Goal: Task Accomplishment & Management: Manage account settings

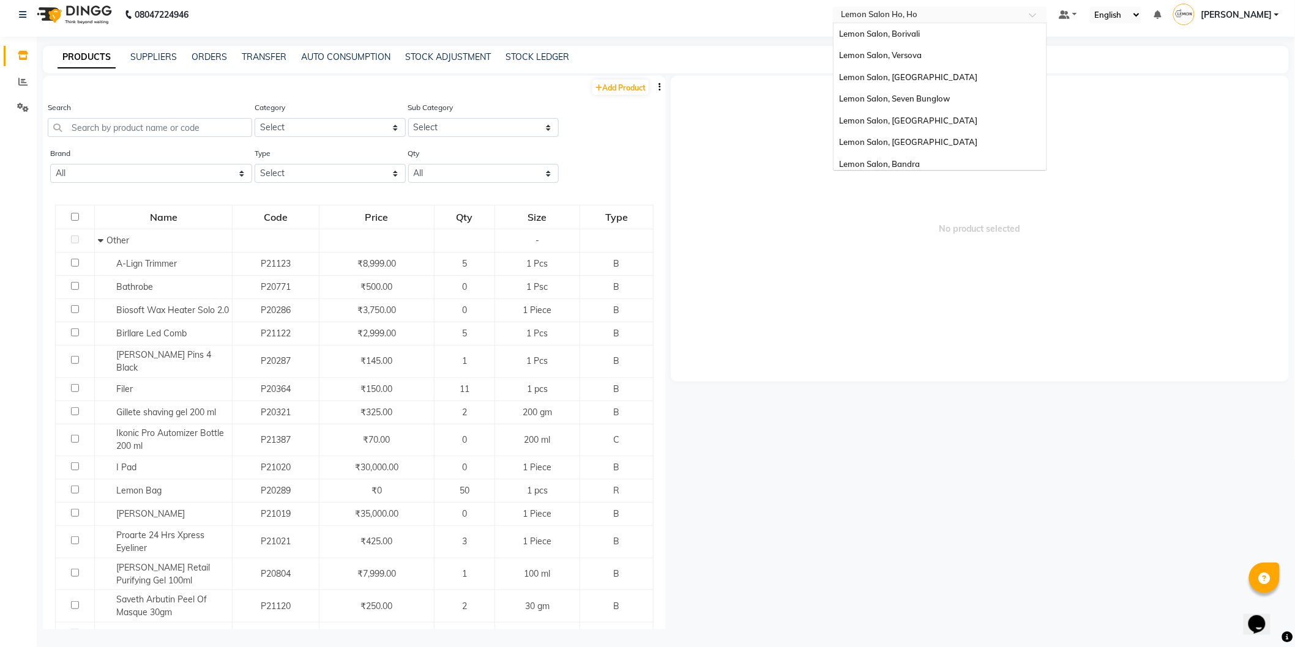
click at [974, 14] on input "text" at bounding box center [927, 16] width 177 height 12
click at [922, 163] on div "Lemon Salon, [GEOGRAPHIC_DATA] (W)" at bounding box center [940, 160] width 213 height 22
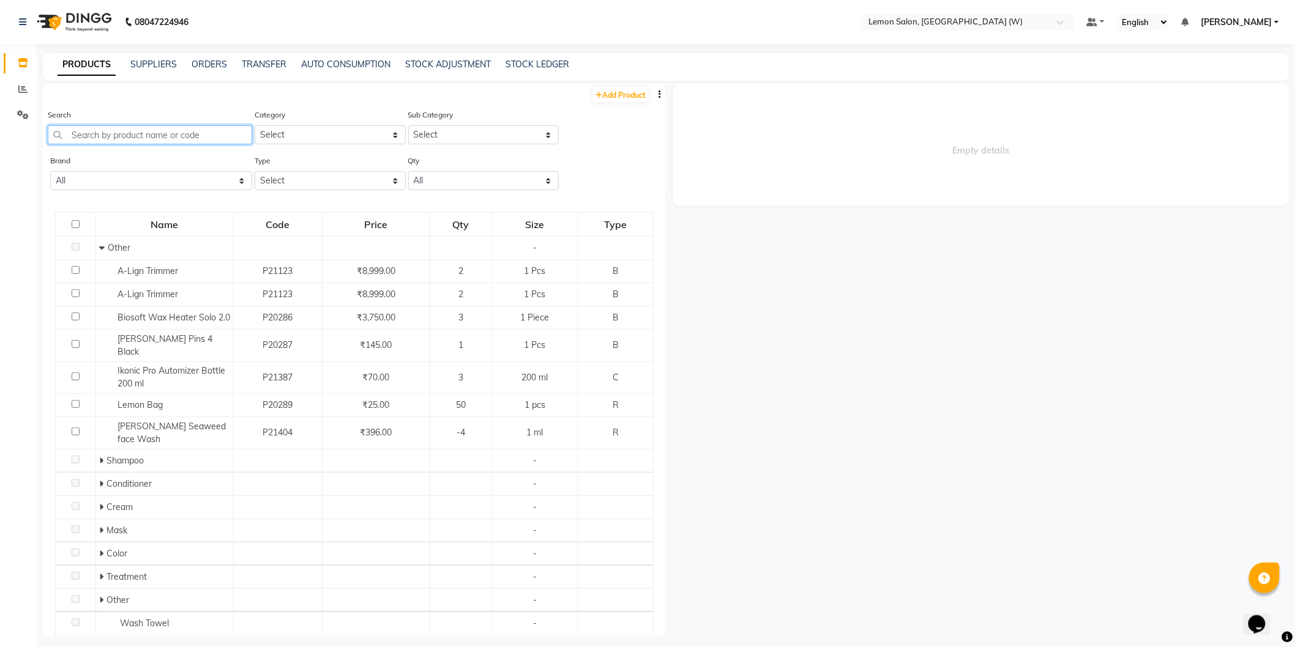
click at [114, 133] on input "text" at bounding box center [150, 134] width 204 height 19
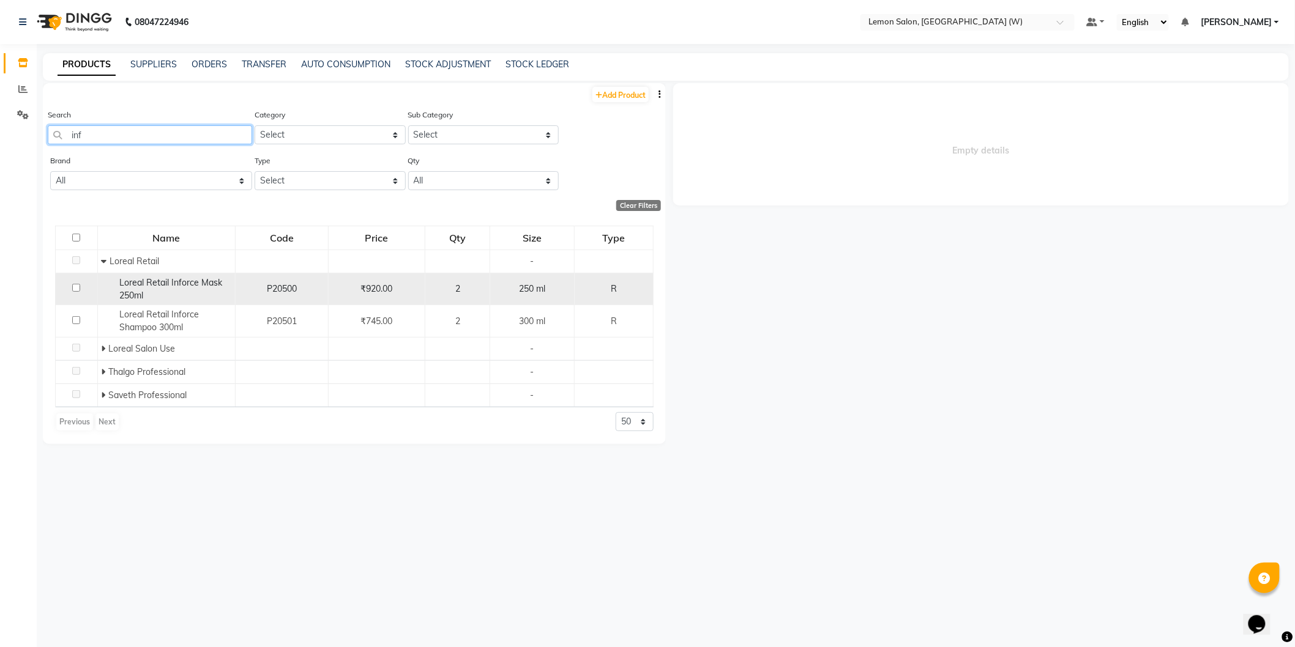
type input "inf"
click at [166, 288] on div "Loreal Retail Inforce Mask 250ml" at bounding box center [166, 290] width 131 height 26
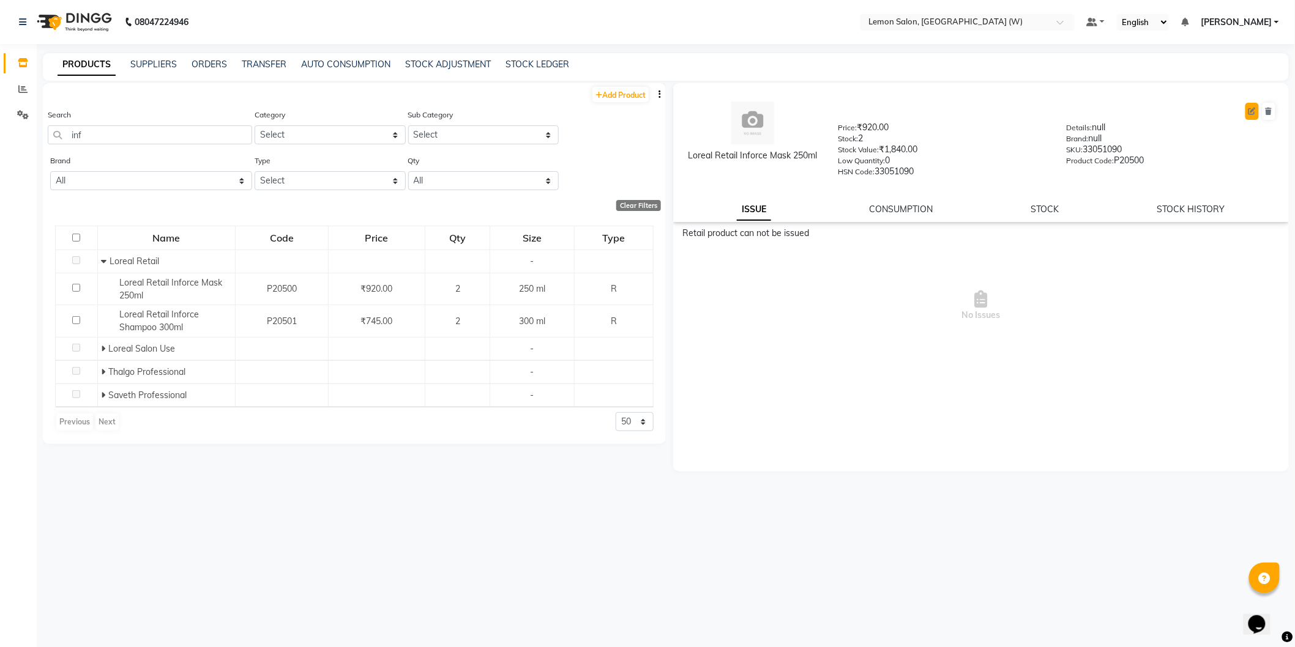
click at [1250, 117] on button at bounding box center [1251, 111] width 13 height 17
select select "true"
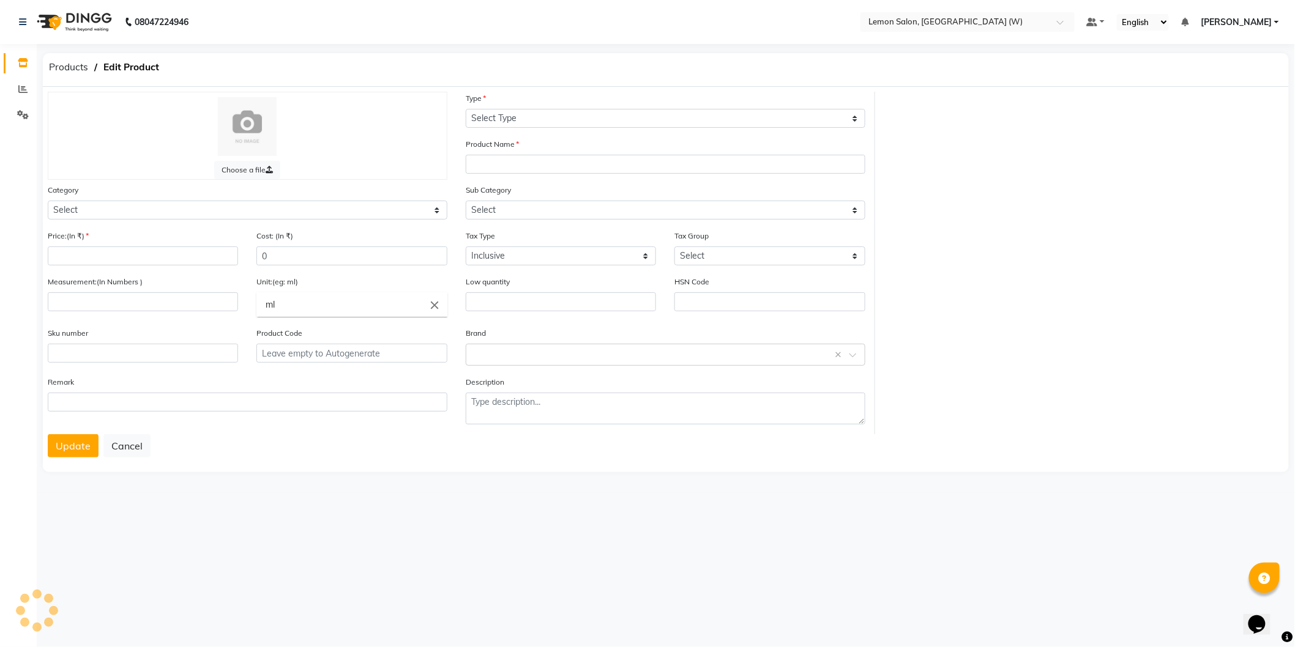
select select "R"
type input "Loreal Retail Inforce Mask 250ml"
select select
type input "920"
type input "772.8"
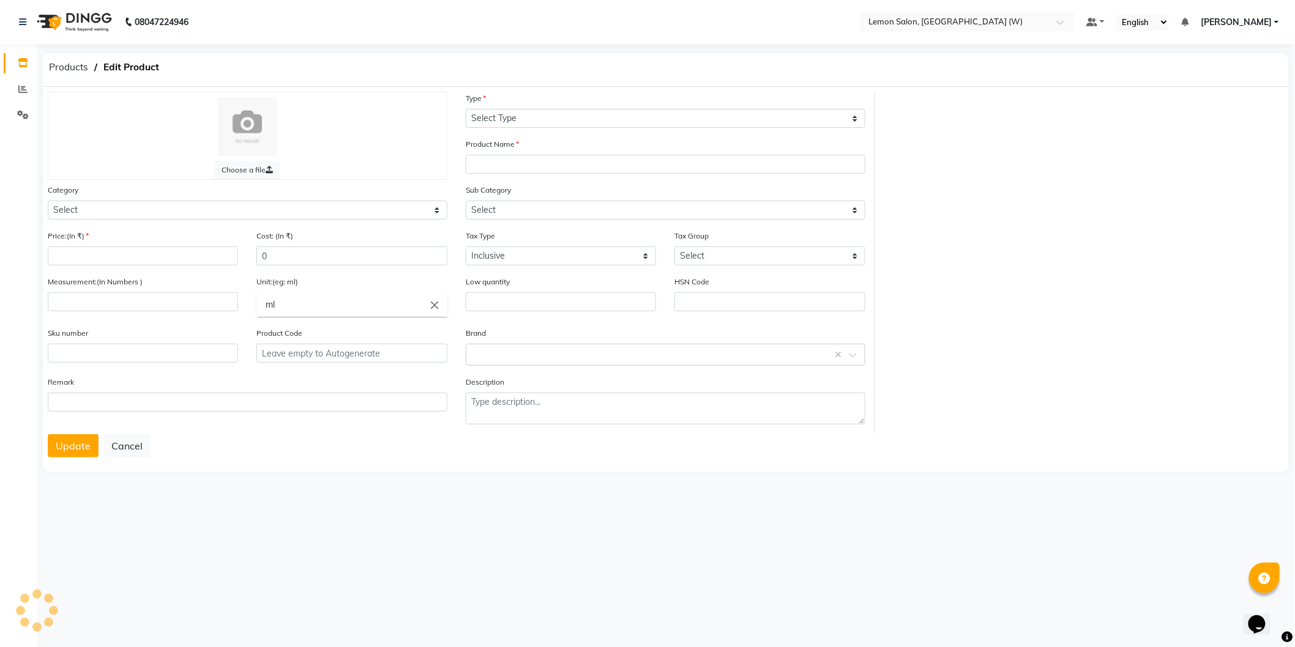
type input "250"
type input "0"
type input "33051090"
type input "P20500"
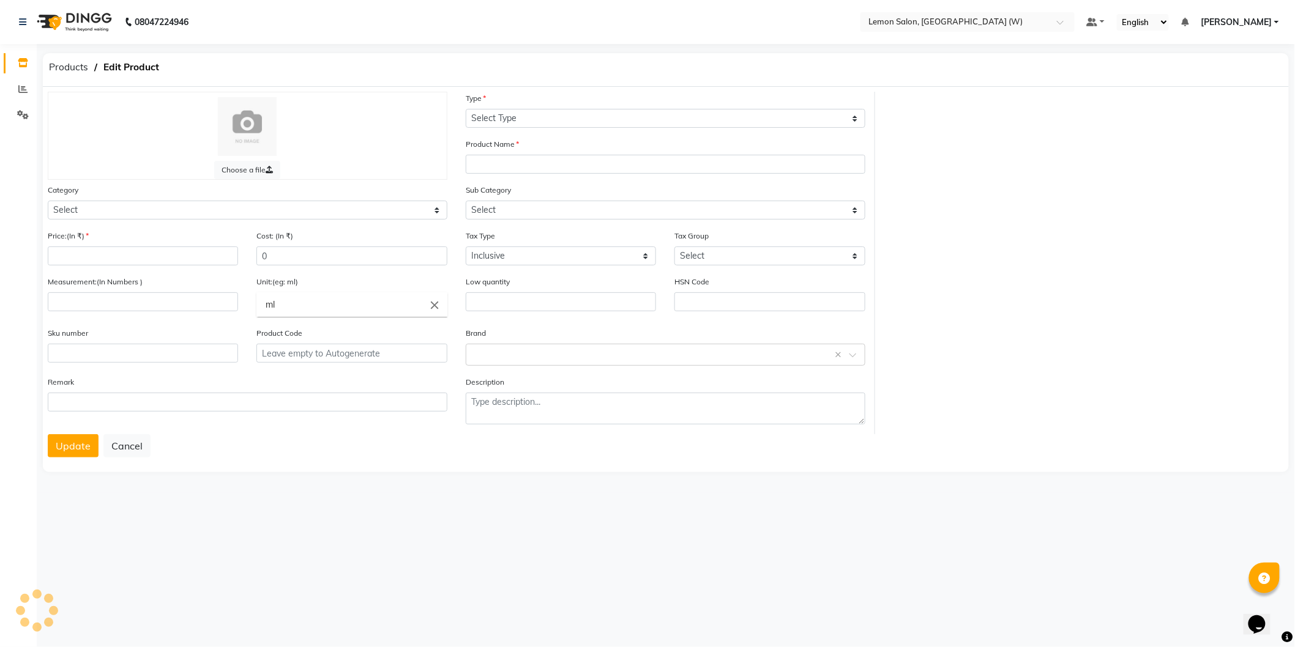
type textarea "null"
select select "213701650"
select select "213701651"
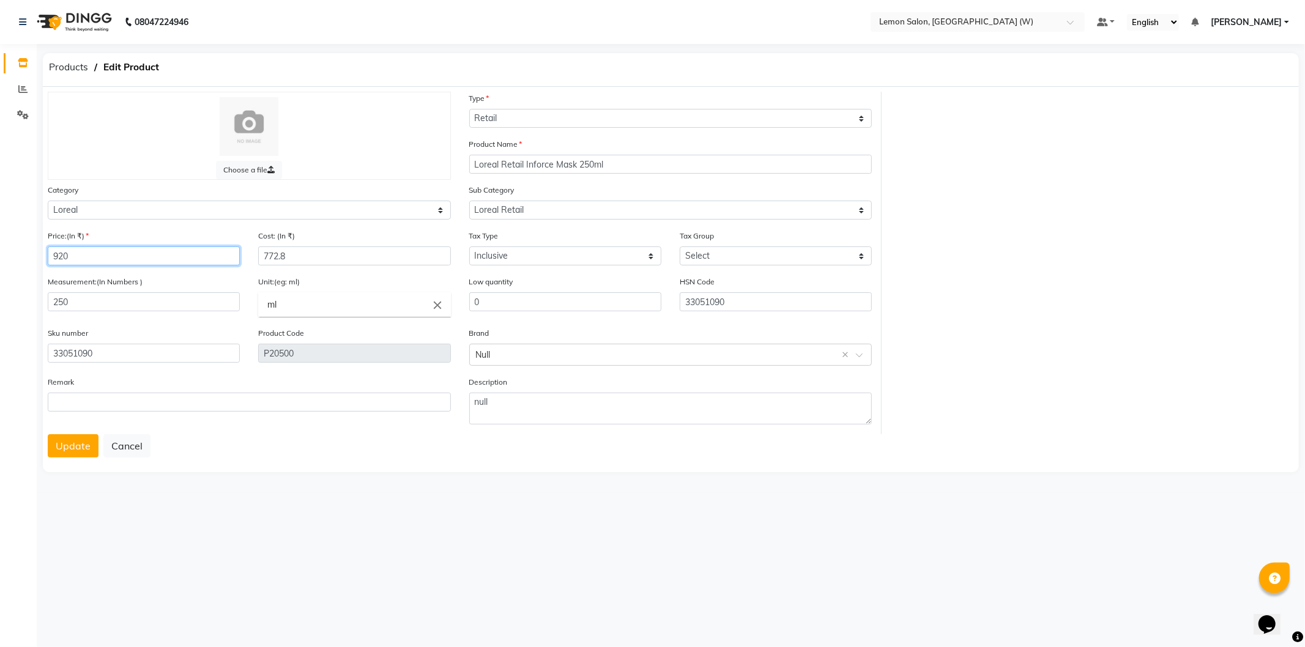
click at [108, 255] on input "920" at bounding box center [144, 256] width 192 height 19
type input "990"
type input "831.6"
click at [70, 452] on button "Update" at bounding box center [73, 446] width 51 height 23
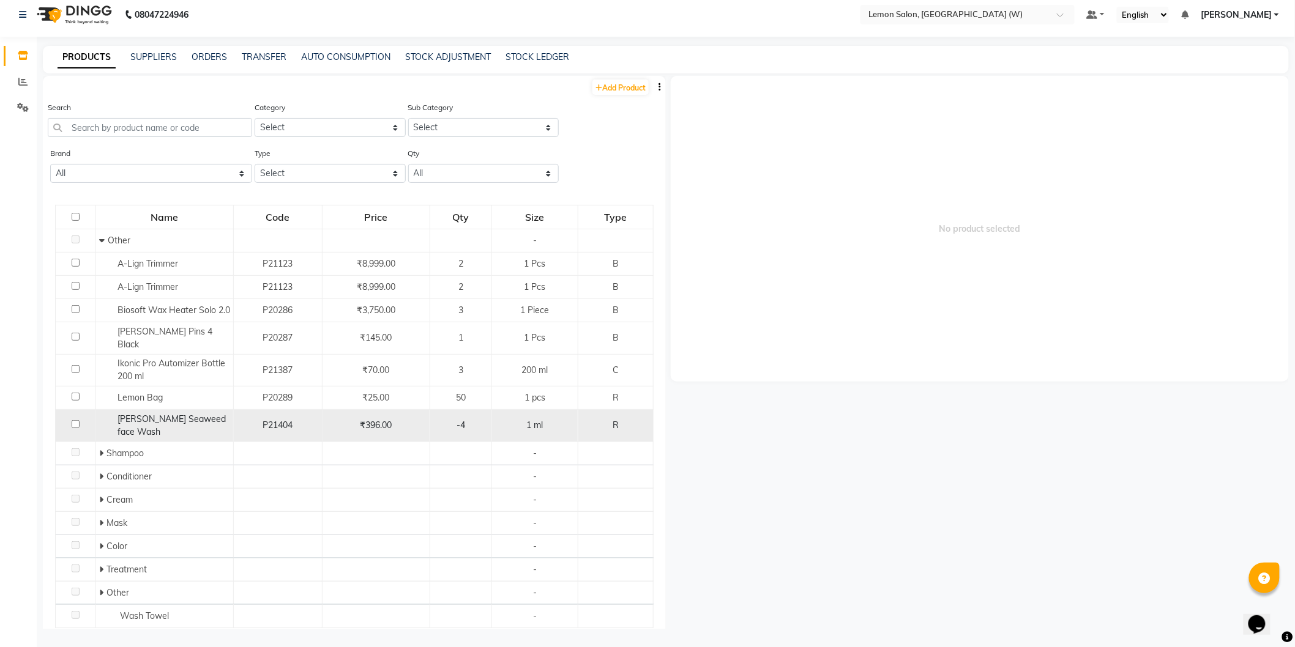
click at [187, 418] on div "Saveth-Brown Seaweed face Wash" at bounding box center [164, 426] width 131 height 26
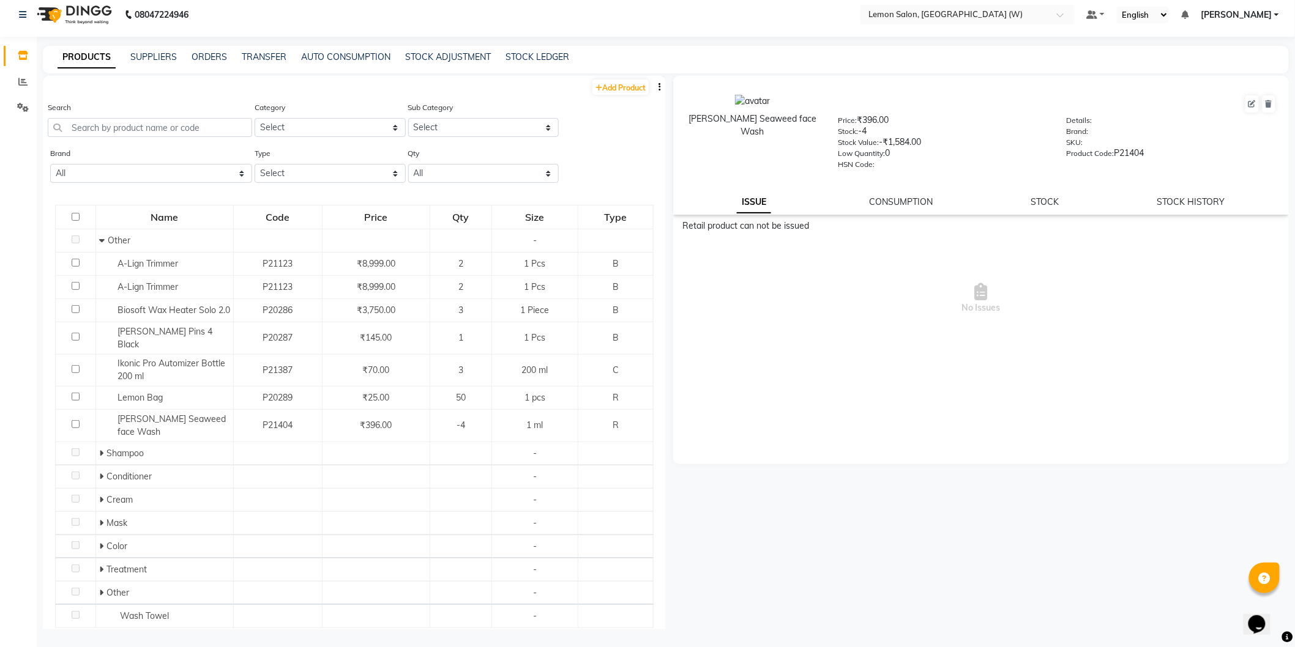
click at [1169, 209] on div "Saveth-Brown Seaweed face Wash Price: ₹396.00 Stock: -4 Stock Value: -₹1,584.00…" at bounding box center [981, 145] width 616 height 139
click at [1184, 202] on link "STOCK HISTORY" at bounding box center [1191, 201] width 68 height 11
select select "all"
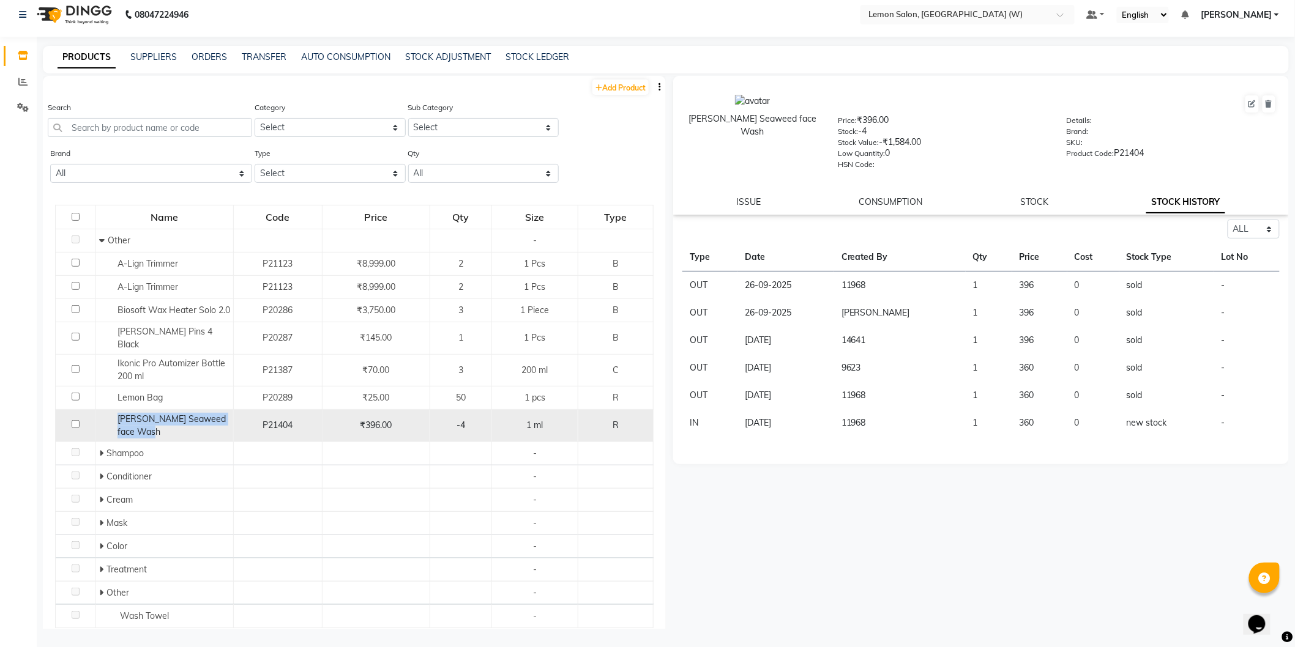
drag, startPoint x: 107, startPoint y: 411, endPoint x: 167, endPoint y: 430, distance: 62.9
click at [168, 430] on td "Saveth-Brown Seaweed face Wash" at bounding box center [164, 426] width 138 height 32
copy span "Saveth-Brown Seaweed face Wash"
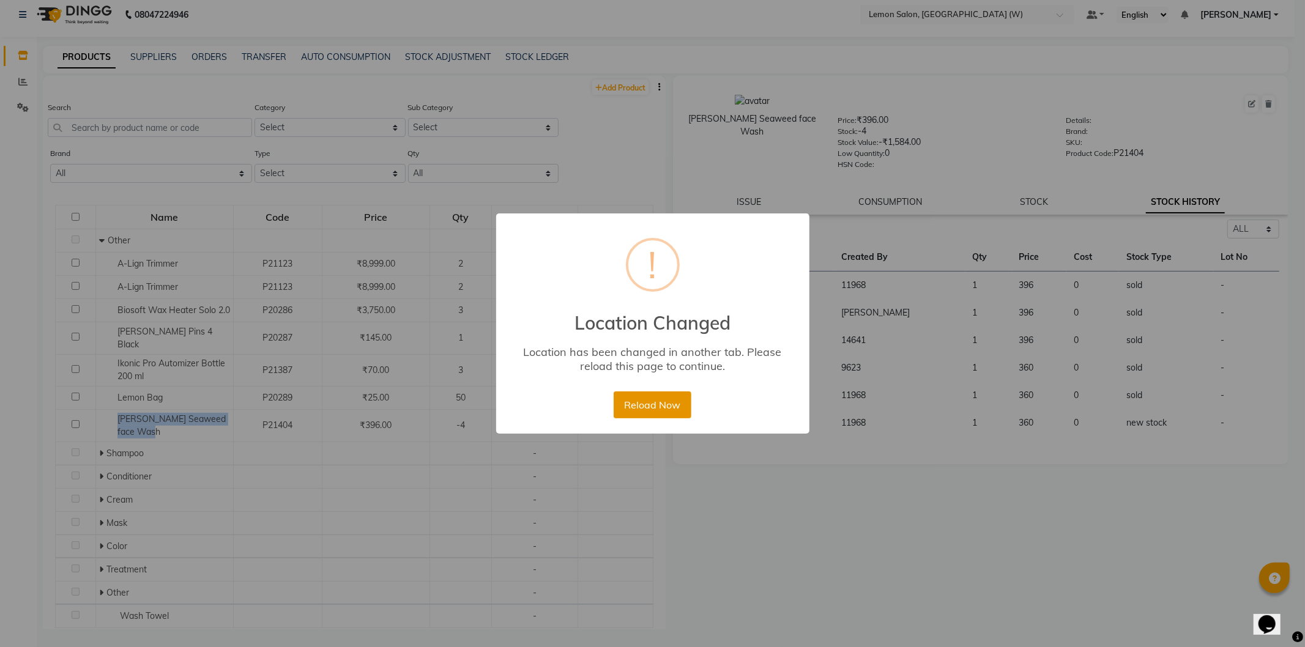
click at [636, 393] on button "Reload Now" at bounding box center [653, 405] width 78 height 27
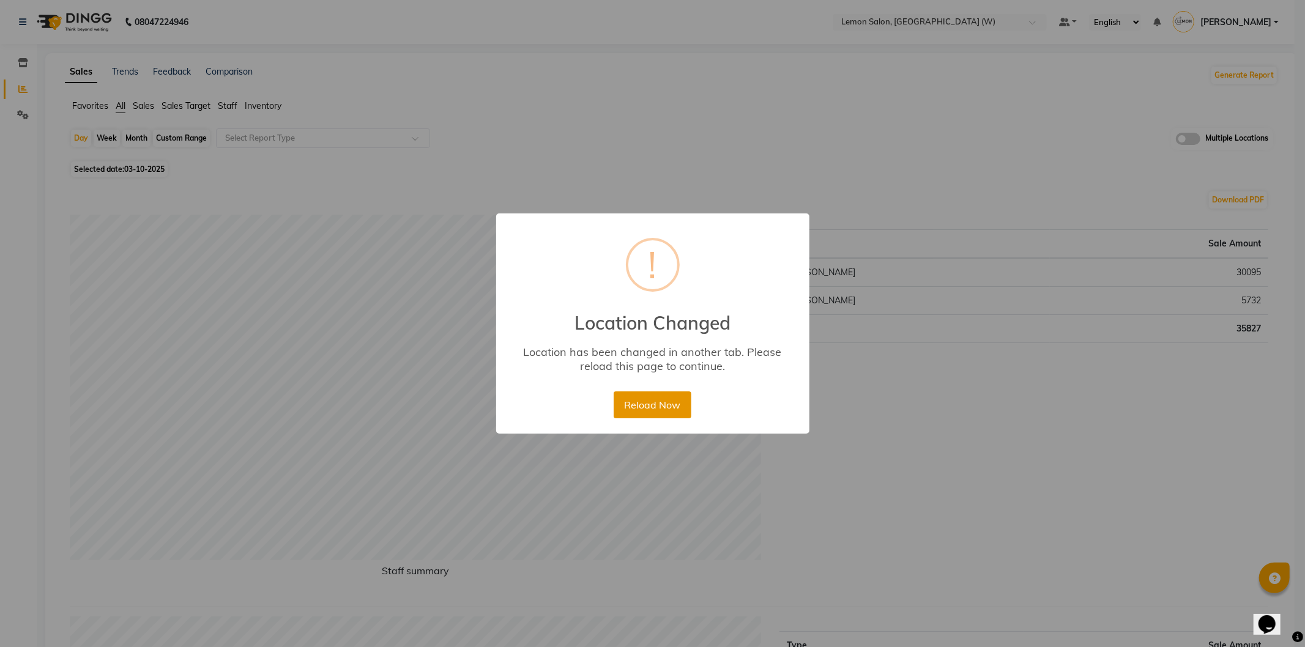
click at [671, 408] on button "Reload Now" at bounding box center [653, 405] width 78 height 27
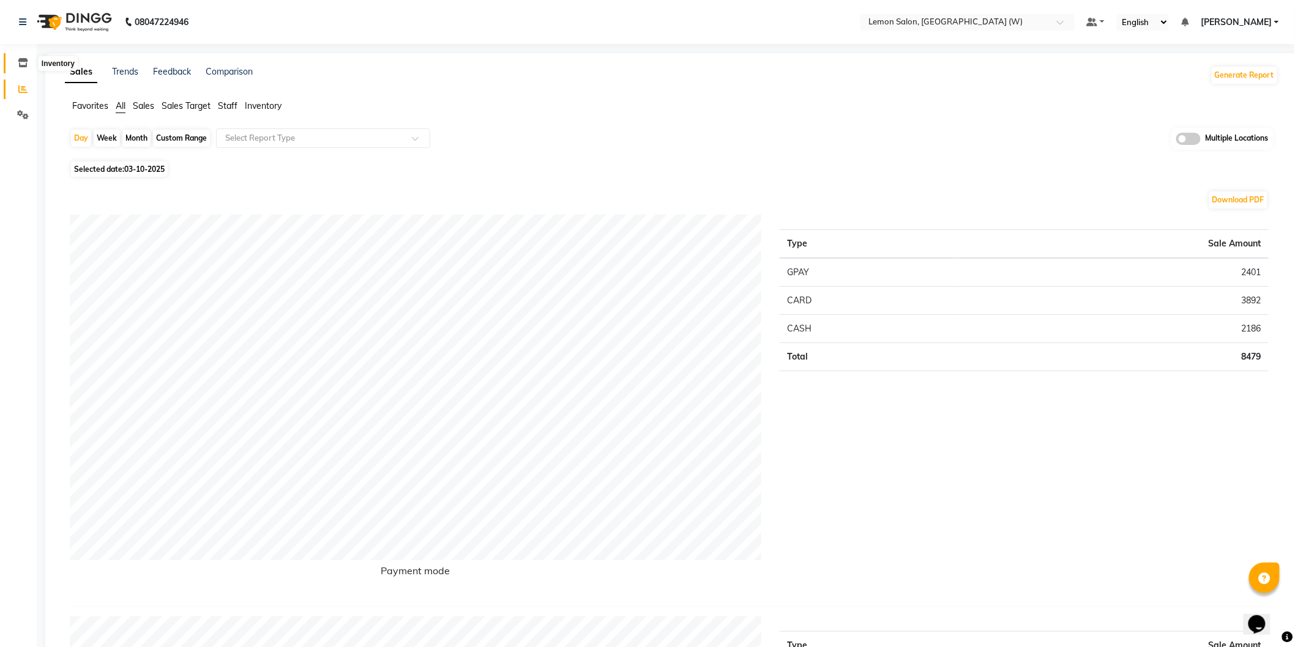
click at [12, 58] on span at bounding box center [22, 63] width 21 height 14
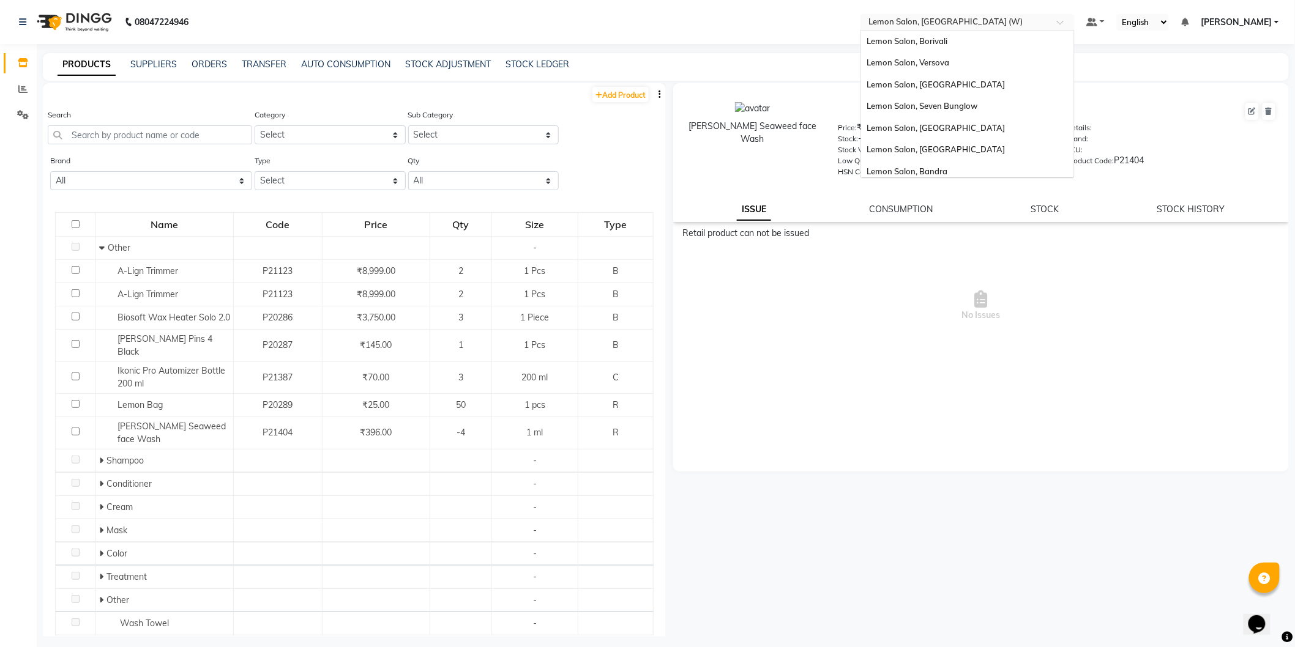
click at [1016, 26] on input "text" at bounding box center [955, 23] width 177 height 12
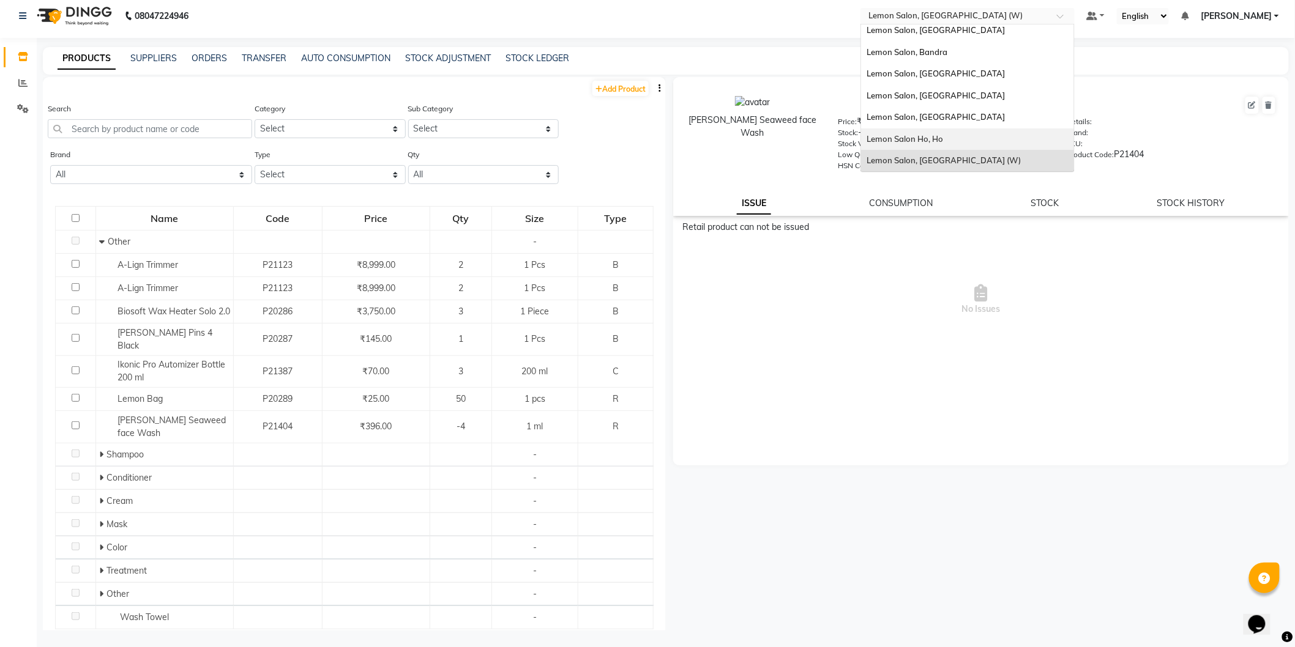
scroll to position [7, 0]
click at [920, 129] on div "Lemon Salon Ho, Ho" at bounding box center [967, 138] width 213 height 22
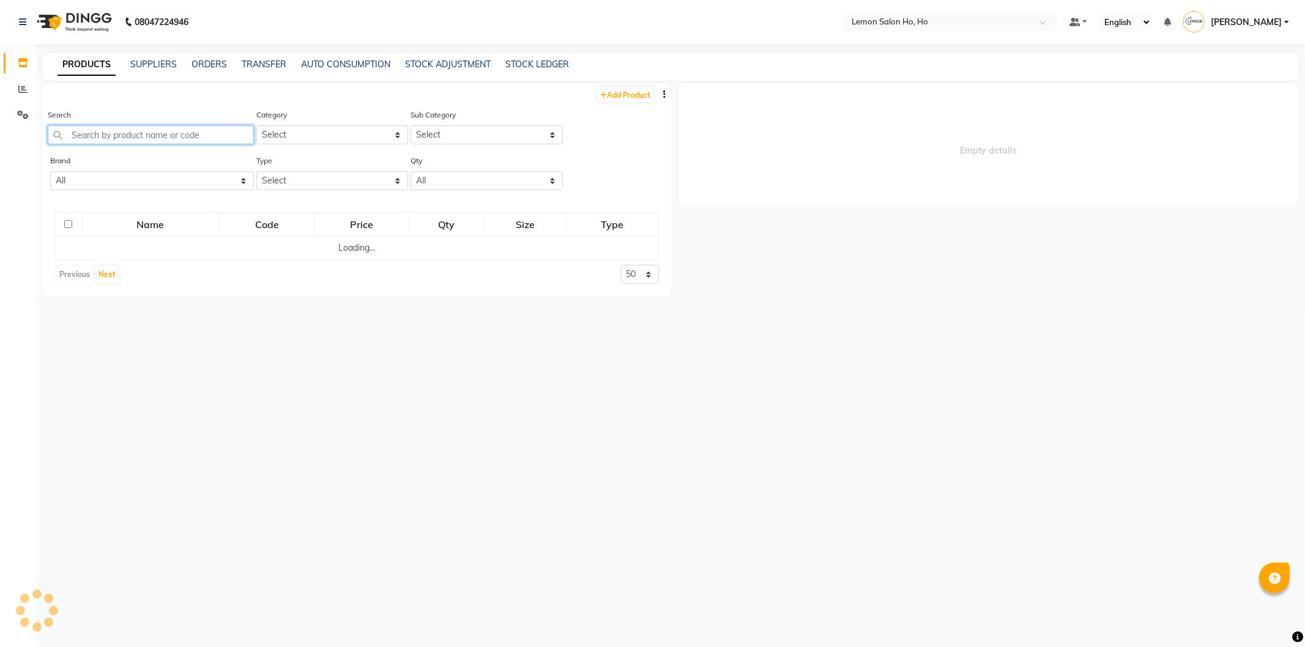
click at [164, 135] on input "text" at bounding box center [151, 134] width 206 height 19
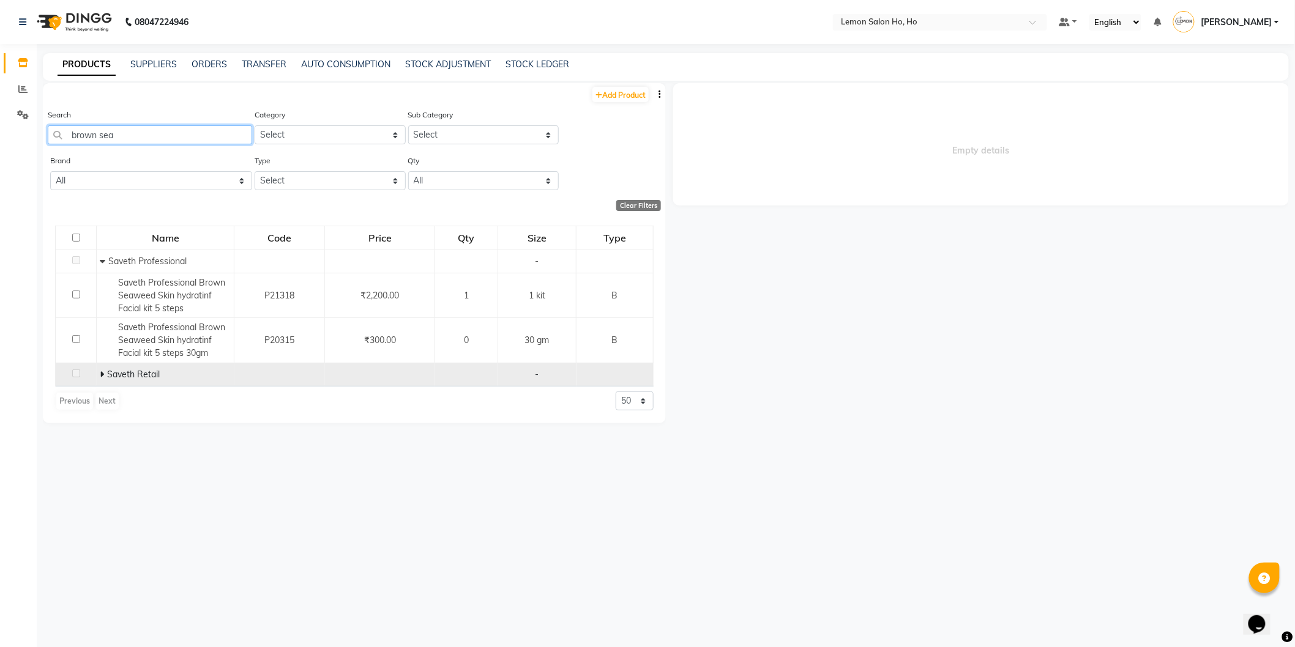
type input "brown sea"
click at [102, 373] on icon at bounding box center [102, 374] width 4 height 9
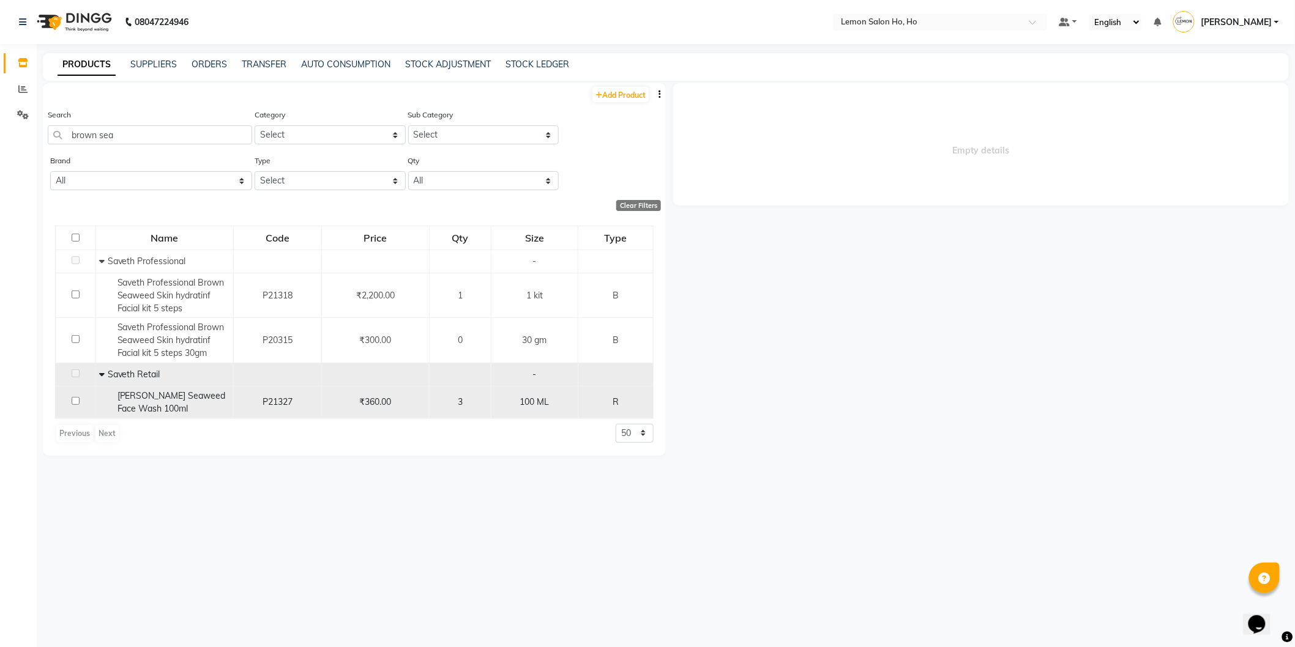
click at [155, 410] on span "Saveth Brown Seaweed Face Wash 100ml" at bounding box center [172, 402] width 108 height 24
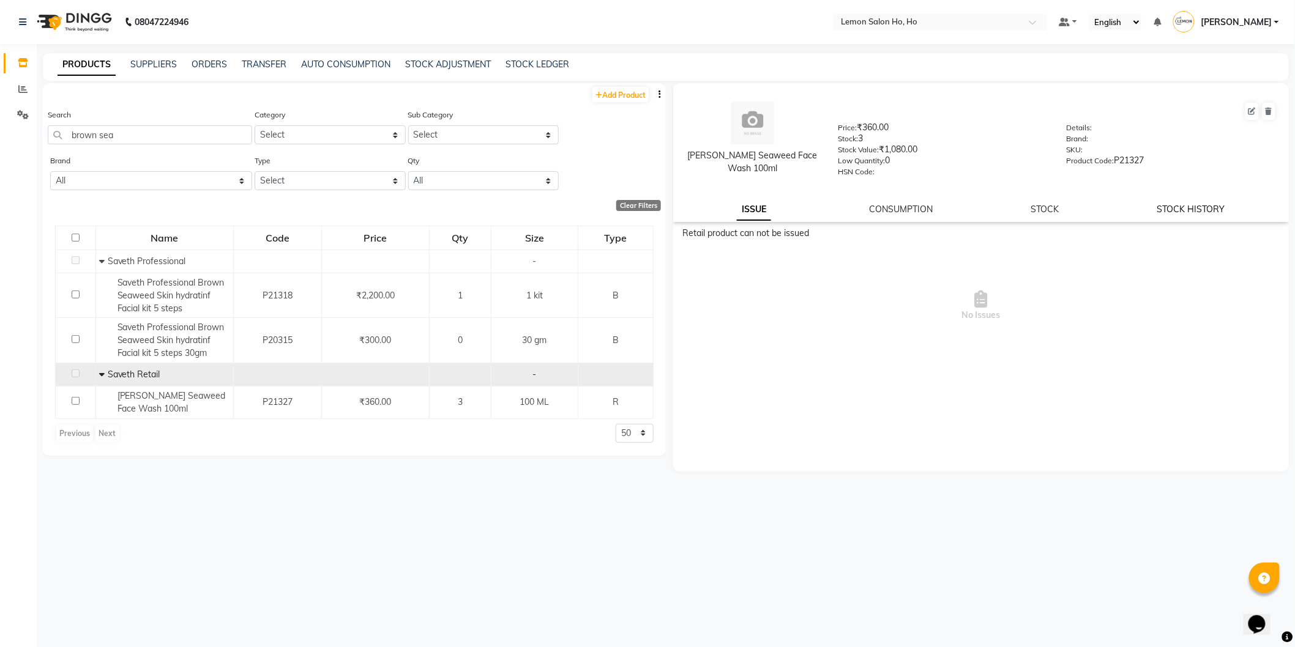
click at [1188, 207] on link "STOCK HISTORY" at bounding box center [1191, 209] width 68 height 11
select select "all"
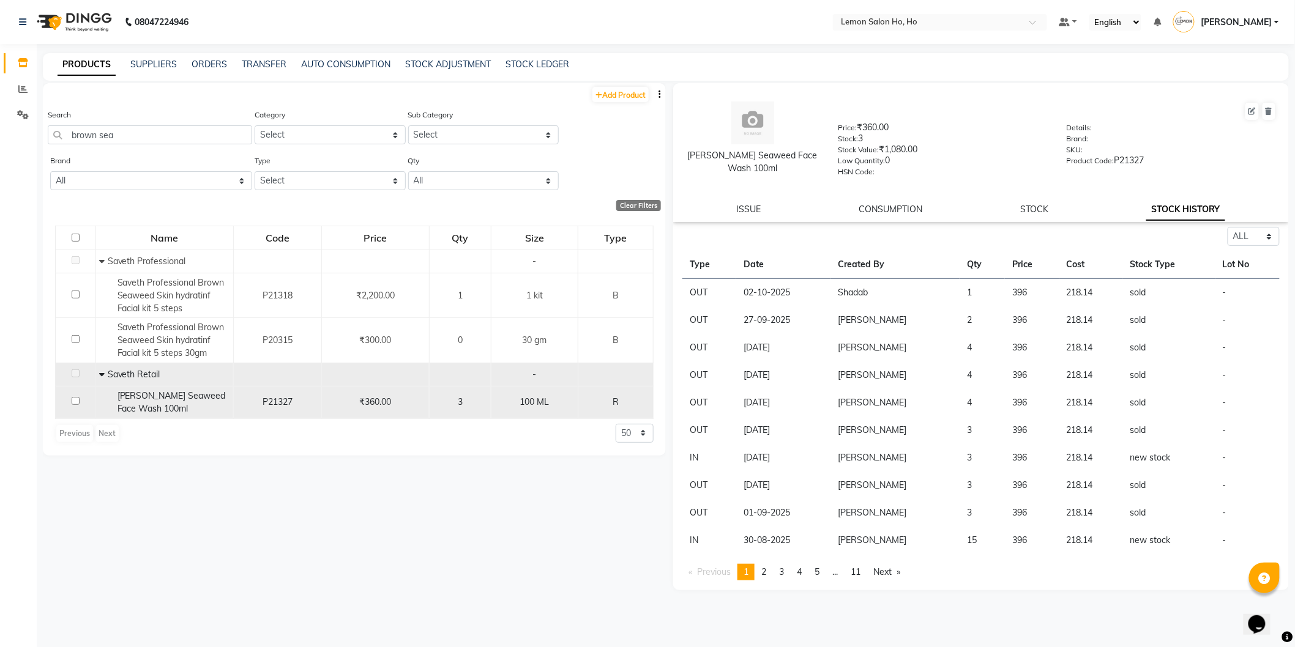
click at [182, 390] on span "Saveth Brown Seaweed Face Wash 100ml" at bounding box center [172, 402] width 108 height 24
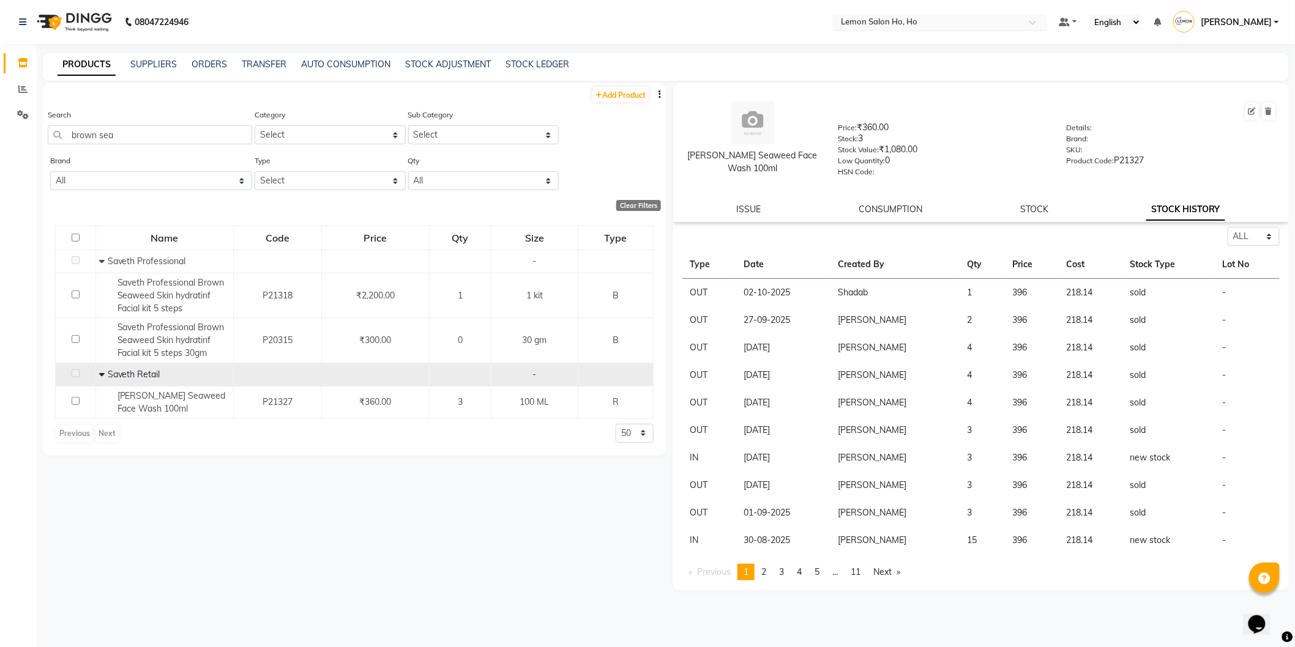
click at [976, 22] on input "text" at bounding box center [927, 23] width 177 height 12
drag, startPoint x: 346, startPoint y: 130, endPoint x: 337, endPoint y: 138, distance: 11.8
click at [346, 130] on select "Select Hair Skin Makeup Personal Care Appliances Beard Waxing Disposable Thread…" at bounding box center [330, 134] width 151 height 19
select select "213703350"
click at [255, 125] on select "Select Hair Skin Makeup Personal Care Appliances Beard Waxing Disposable Thread…" at bounding box center [330, 134] width 151 height 19
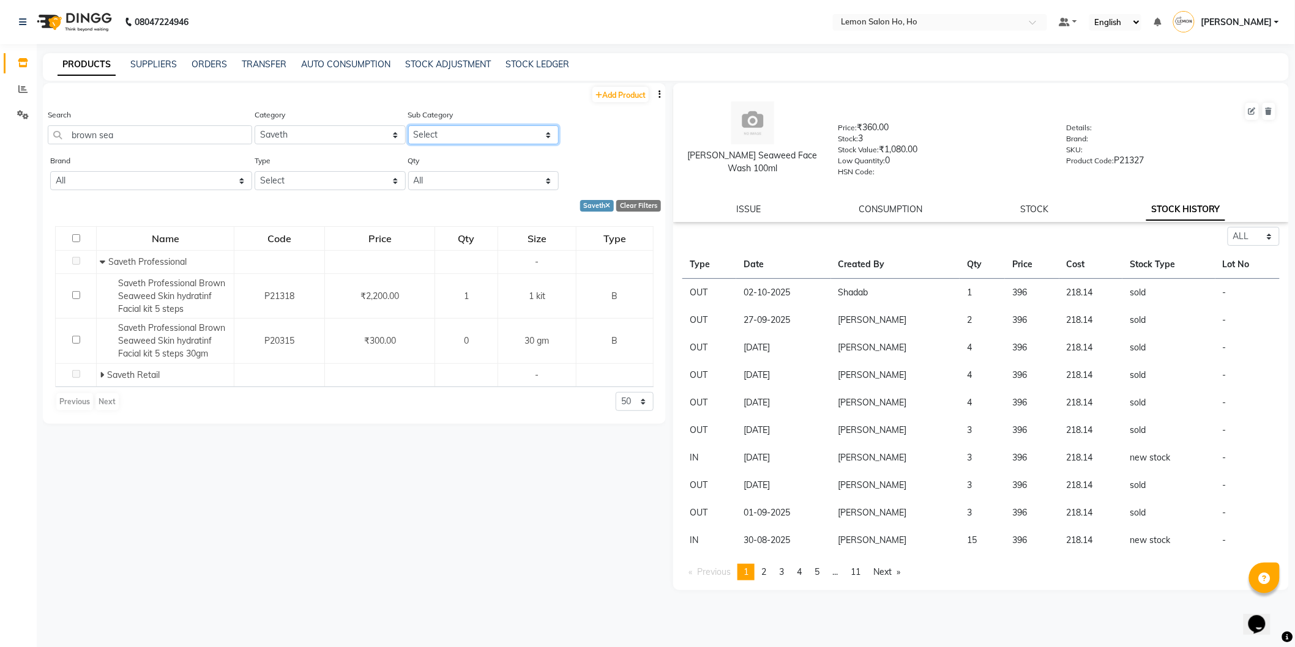
click at [453, 137] on select "Select Saveth Professional Saveth Retail" at bounding box center [483, 134] width 151 height 19
select select "2137033502"
click at [408, 125] on select "Select Saveth Professional Saveth Retail" at bounding box center [483, 134] width 151 height 19
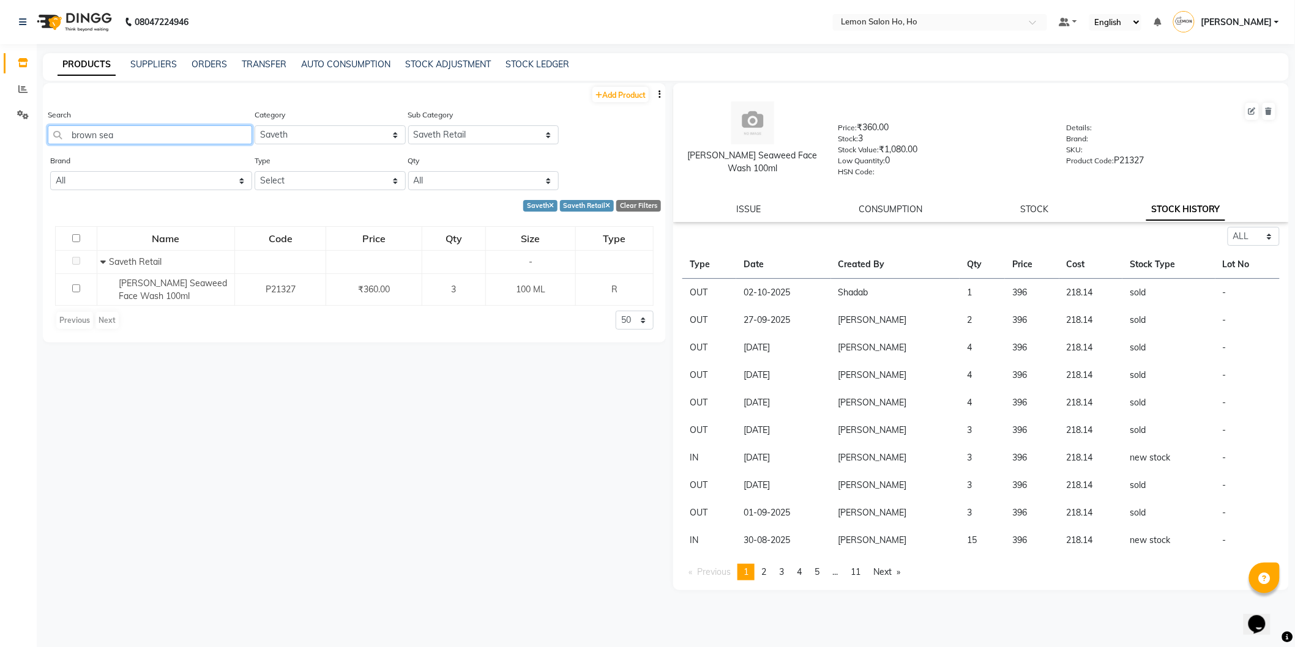
drag, startPoint x: 140, startPoint y: 133, endPoint x: 61, endPoint y: 130, distance: 78.4
click at [61, 130] on input "brown sea" at bounding box center [150, 134] width 204 height 19
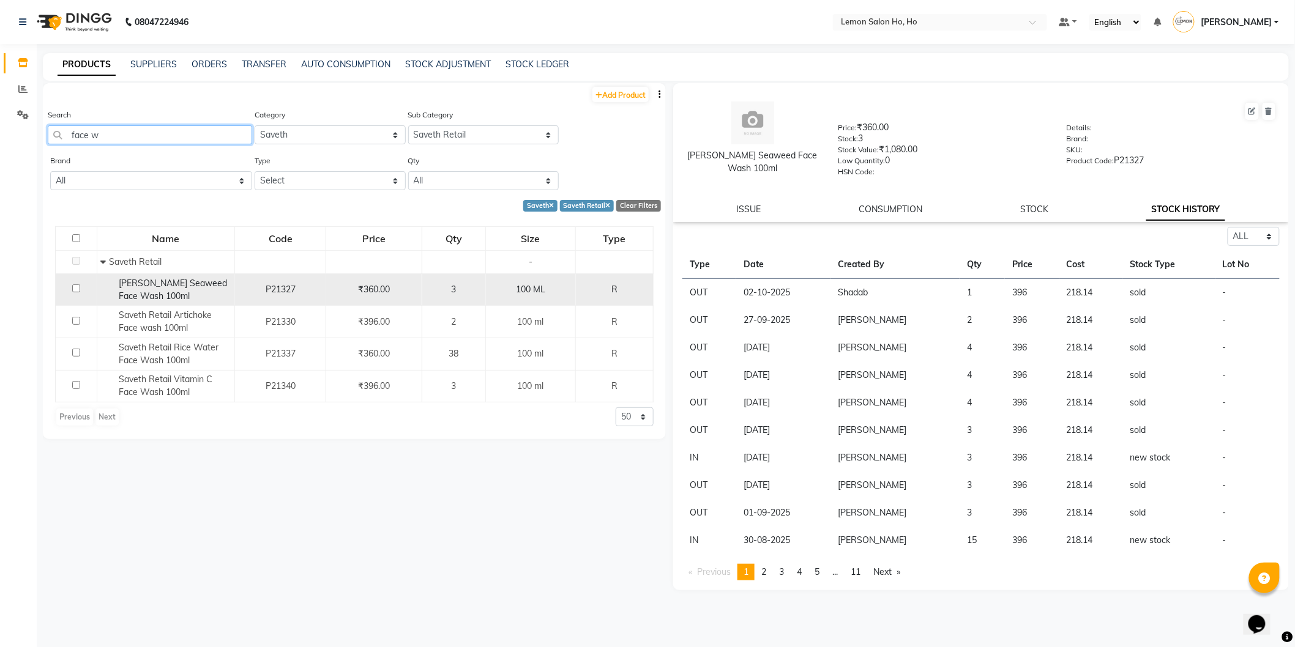
type input "face w"
click at [192, 293] on div "Saveth Brown Seaweed Face Wash 100ml" at bounding box center [165, 290] width 131 height 26
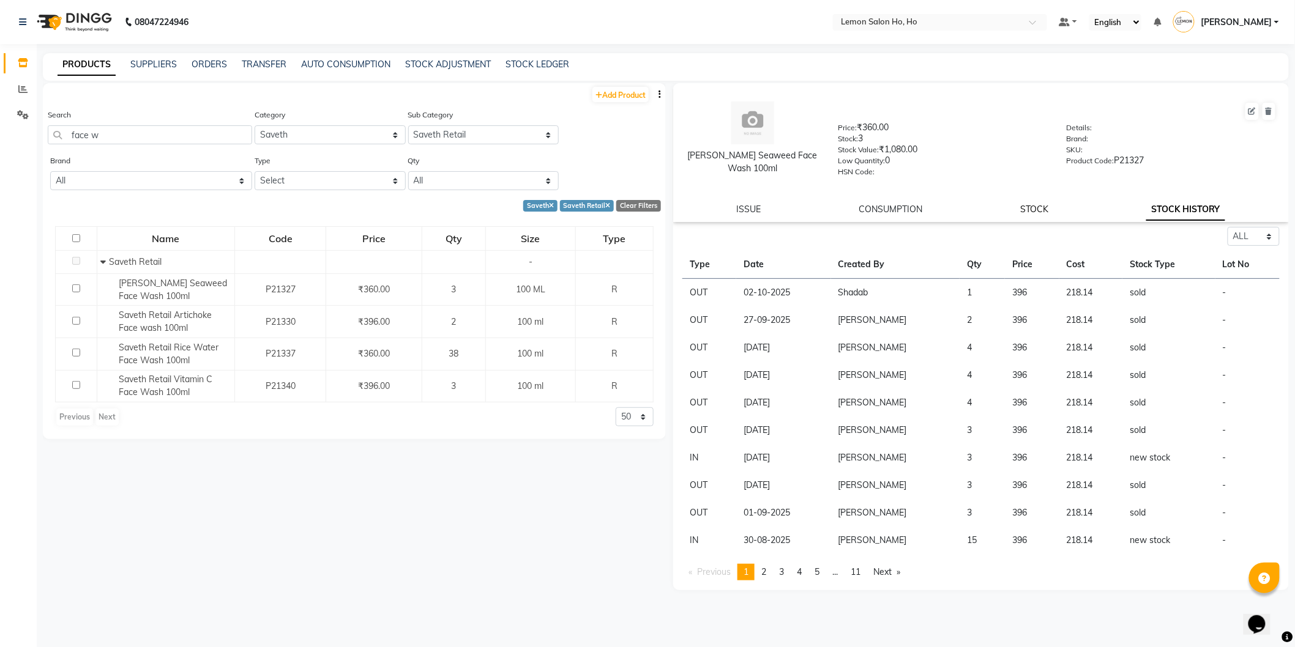
click at [1039, 211] on link "STOCK" at bounding box center [1034, 209] width 28 height 11
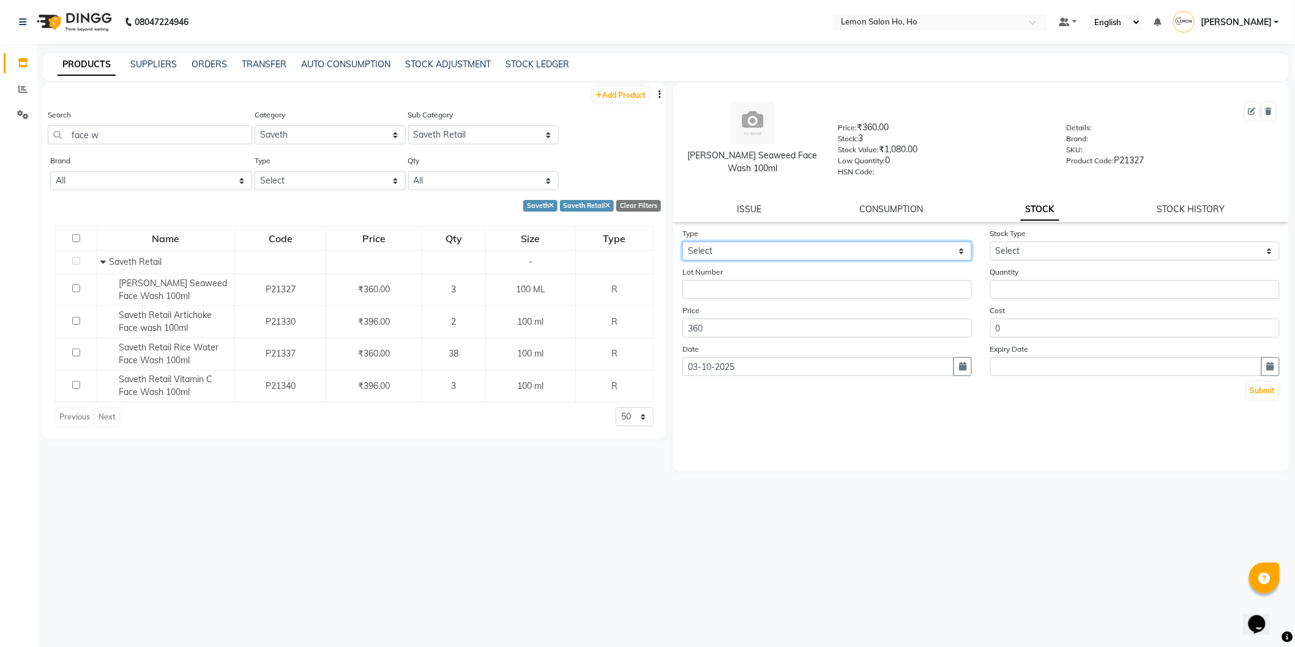
click at [911, 255] on select "Select In Out" at bounding box center [826, 251] width 289 height 19
select select "in"
click at [682, 242] on select "Select In Out" at bounding box center [826, 251] width 289 height 19
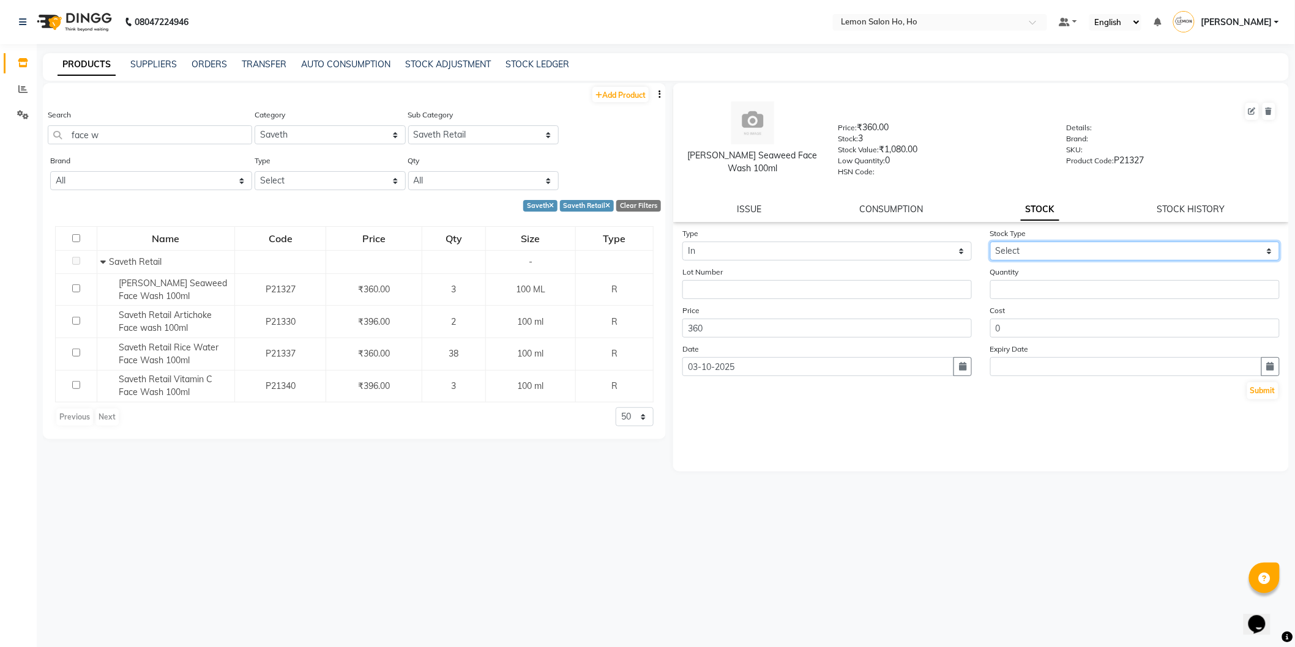
click at [1102, 251] on select "Select New Stock Adjustment Return Other" at bounding box center [1134, 251] width 289 height 19
select select "return"
click at [990, 242] on select "Select New Stock Adjustment Return Other" at bounding box center [1134, 251] width 289 height 19
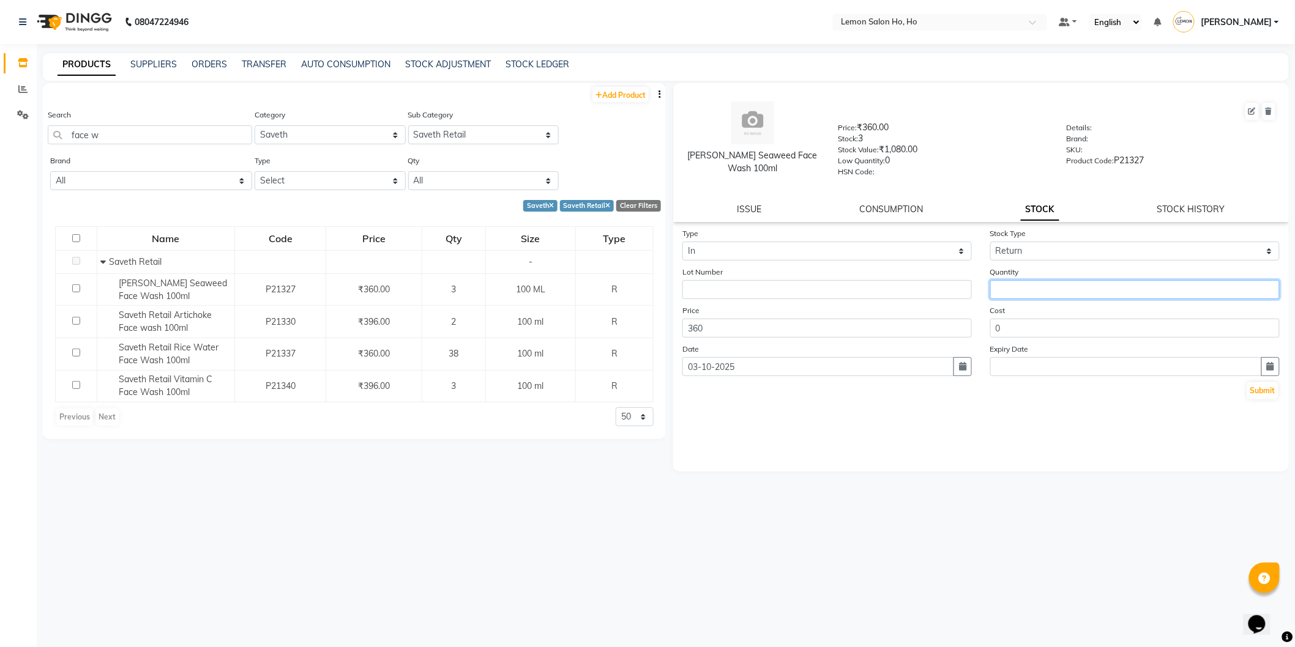
click at [1082, 296] on input "number" at bounding box center [1134, 289] width 289 height 19
click at [880, 17] on input "text" at bounding box center [927, 23] width 177 height 12
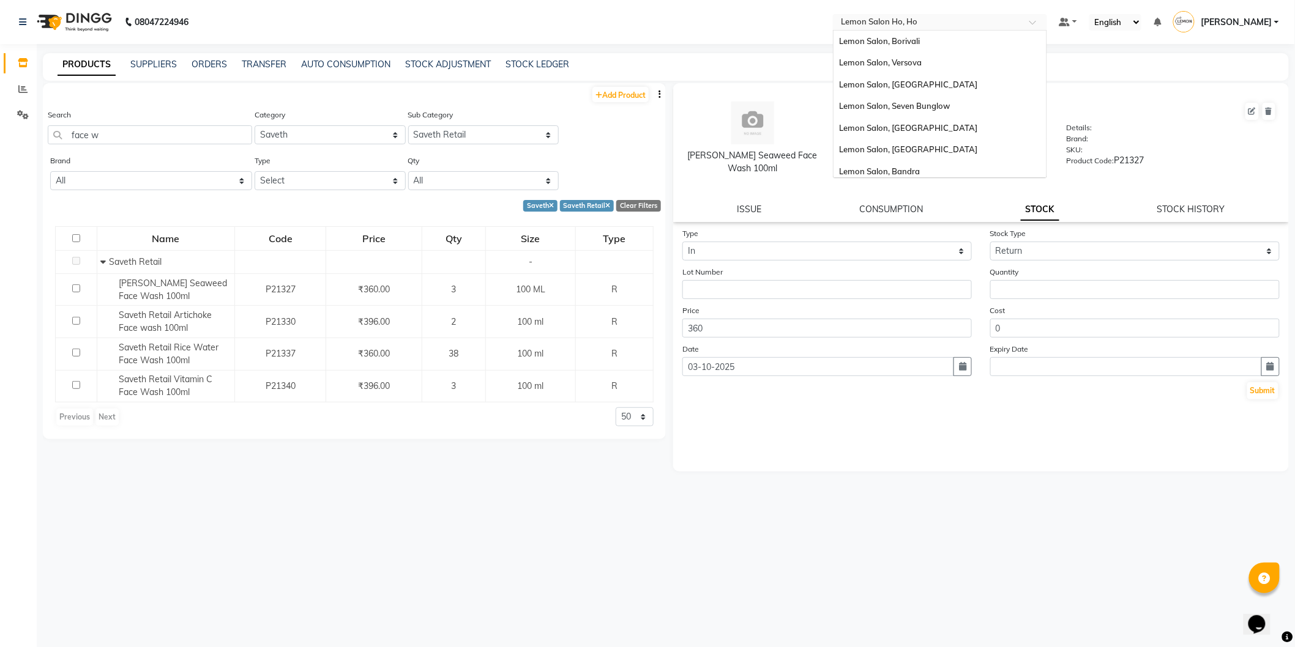
scroll to position [113, 0]
click at [932, 163] on span "Lemon Salon, [GEOGRAPHIC_DATA] (W)" at bounding box center [917, 167] width 154 height 10
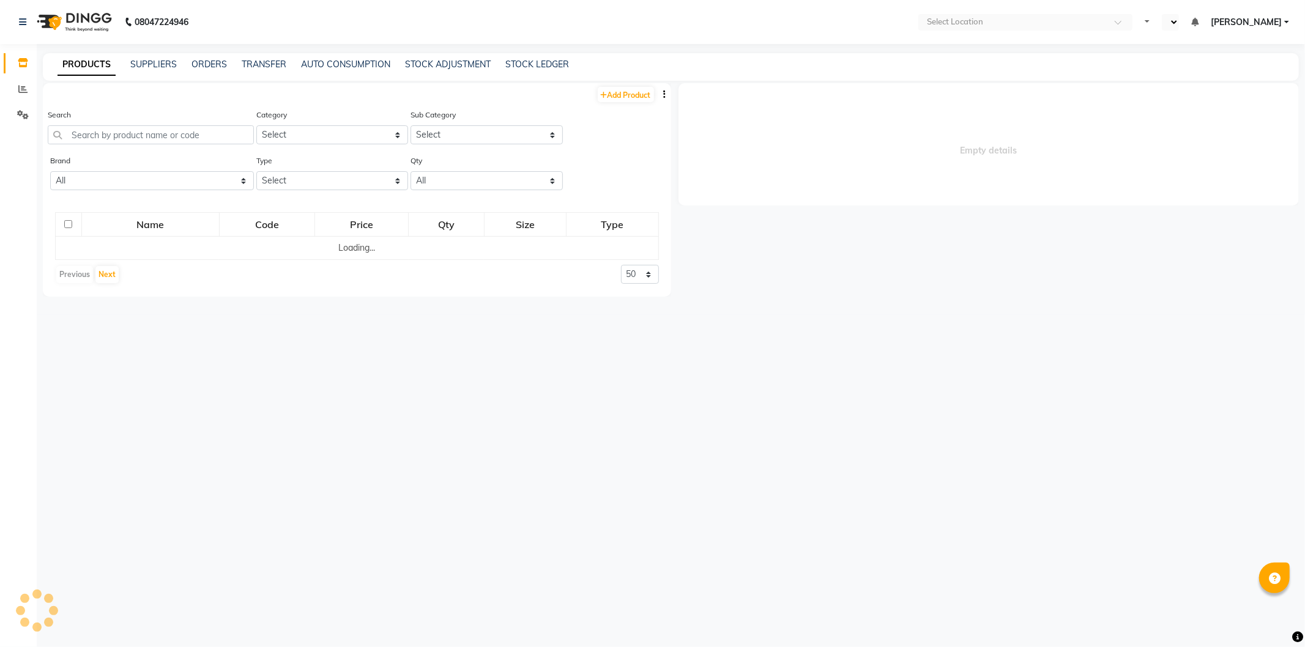
select select "en"
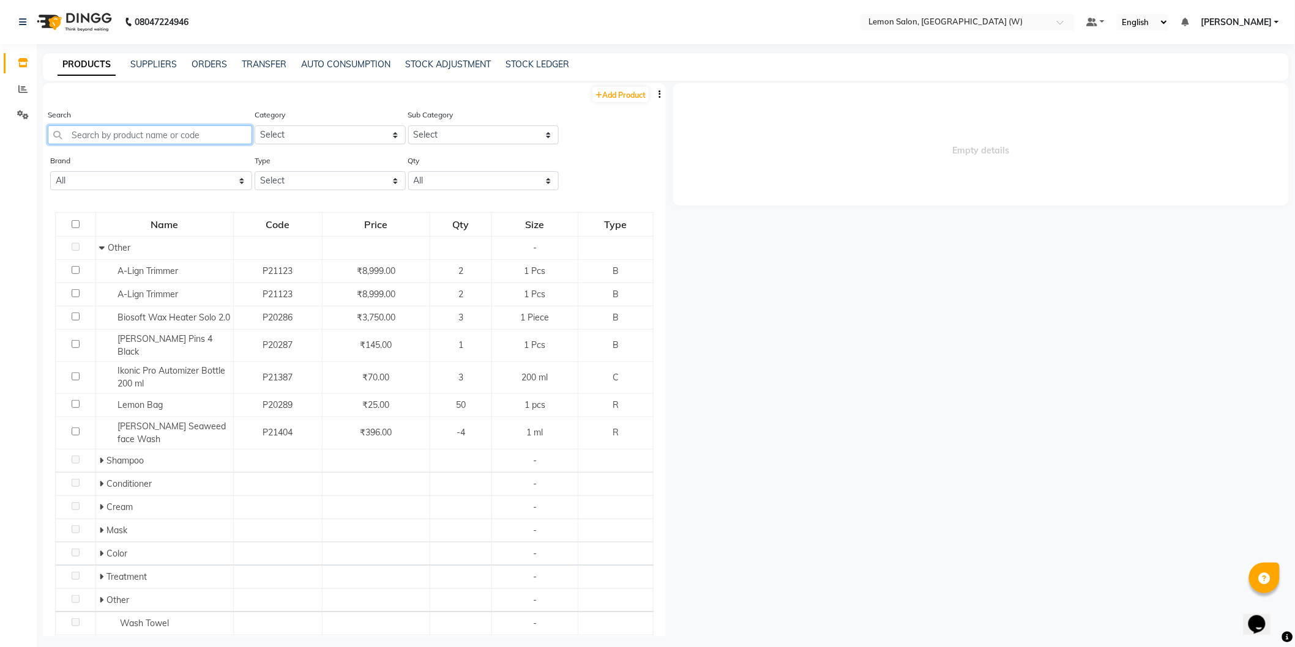
click at [152, 136] on input "text" at bounding box center [150, 134] width 204 height 19
click at [278, 138] on select "Select Hair Skin Makeup Personal Care Appliances Beard Waxing Disposable Thread…" at bounding box center [330, 134] width 151 height 19
select select "213703450"
click at [255, 125] on select "Select Hair Skin Makeup Personal Care Appliances Beard Waxing Disposable Thread…" at bounding box center [330, 134] width 151 height 19
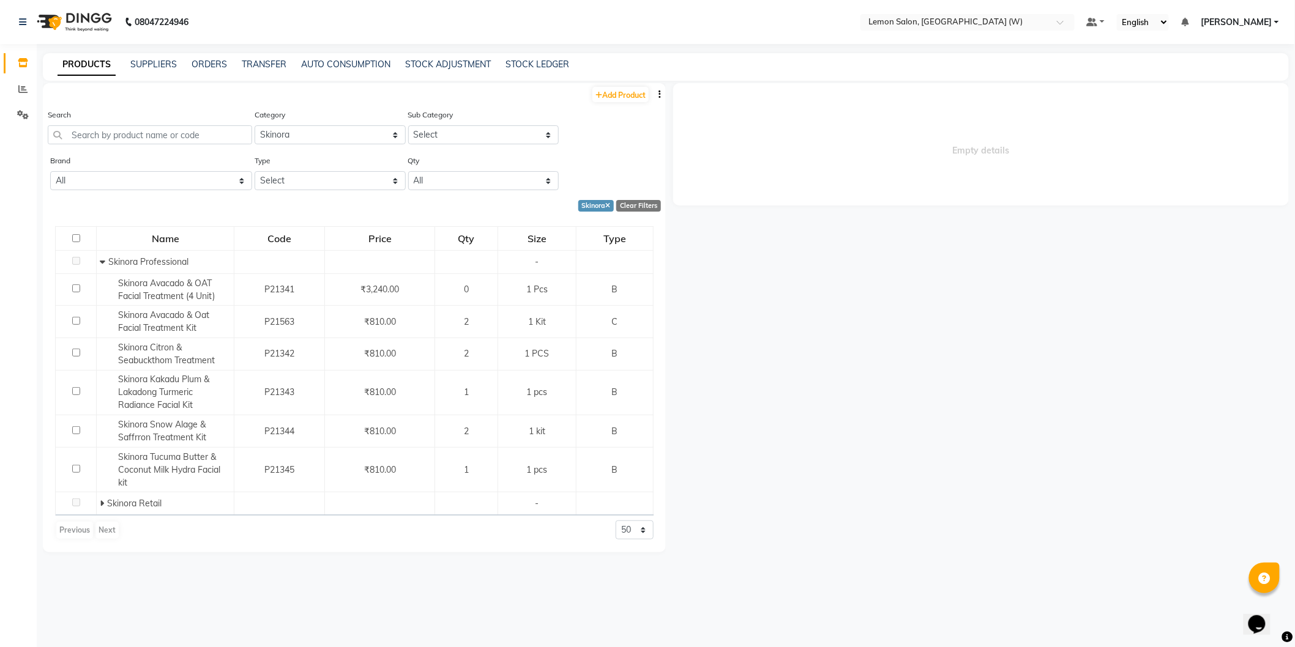
click at [453, 146] on div "Sub Category Select Skinora Professional Skinora Retail" at bounding box center [483, 131] width 154 height 46
click at [457, 130] on select "Select Skinora Professional Skinora Retail" at bounding box center [483, 134] width 151 height 19
select select "2137034504"
click at [408, 125] on select "Select Skinora Professional Skinora Retail" at bounding box center [483, 134] width 151 height 19
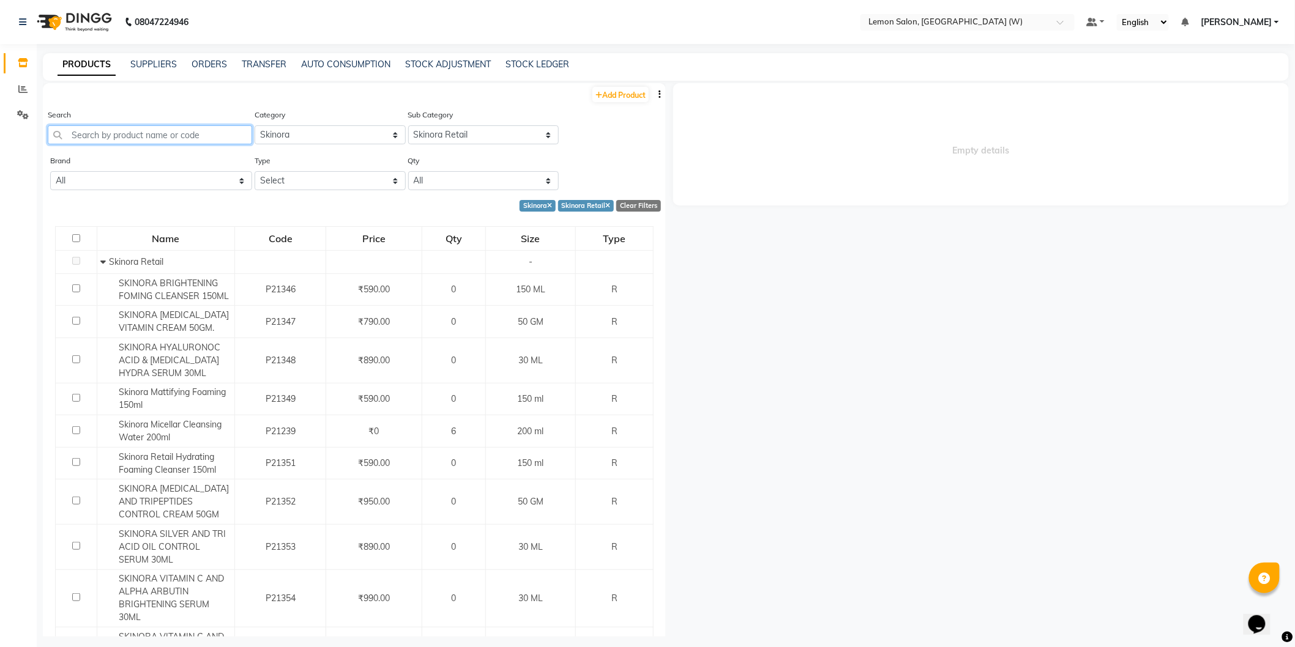
click at [159, 126] on input "text" at bounding box center [150, 134] width 204 height 19
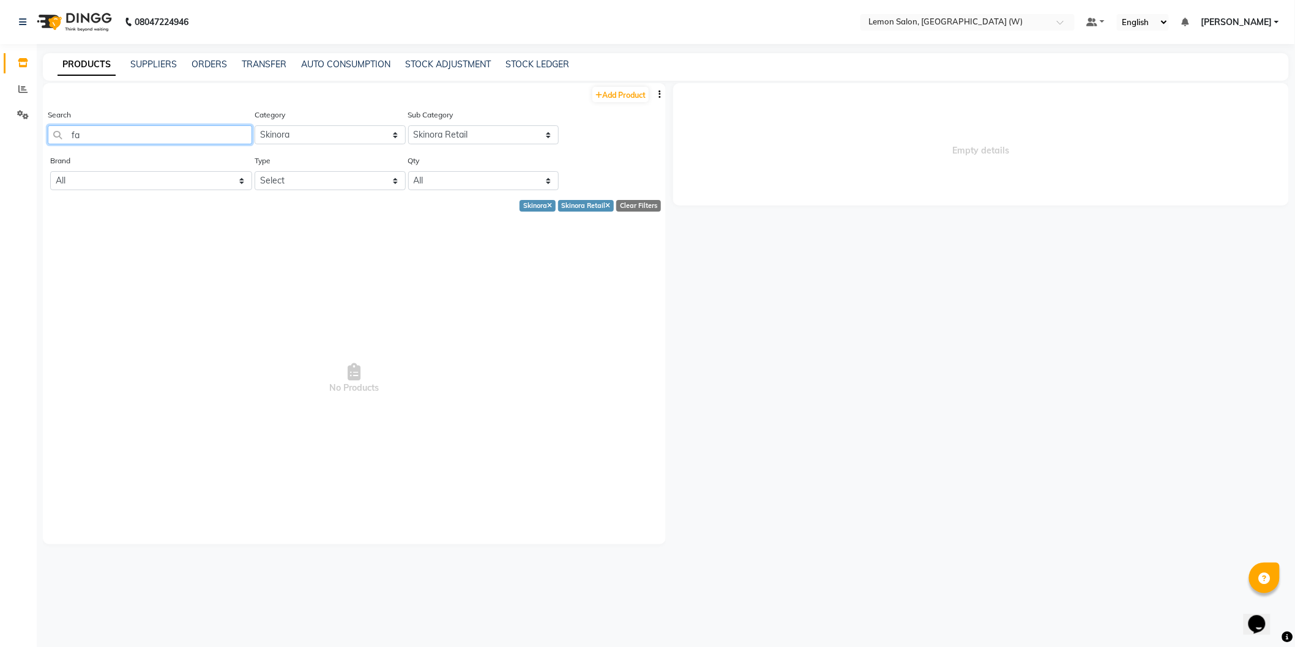
type input "f"
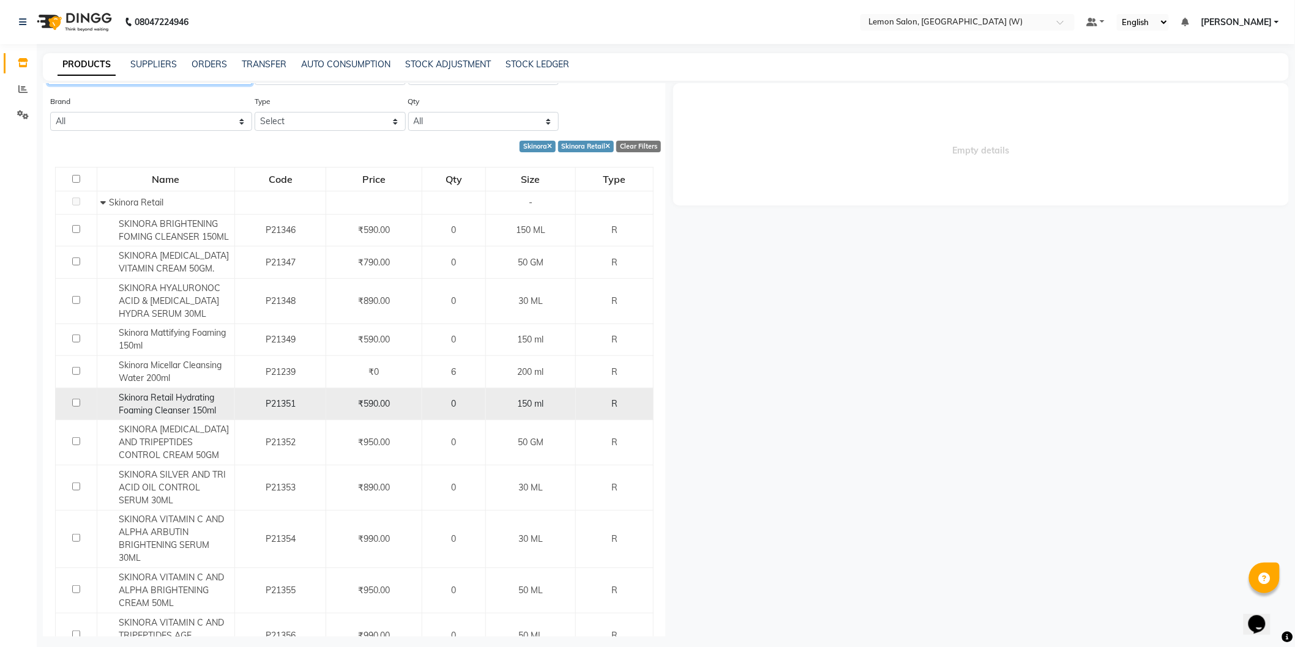
scroll to position [130, 0]
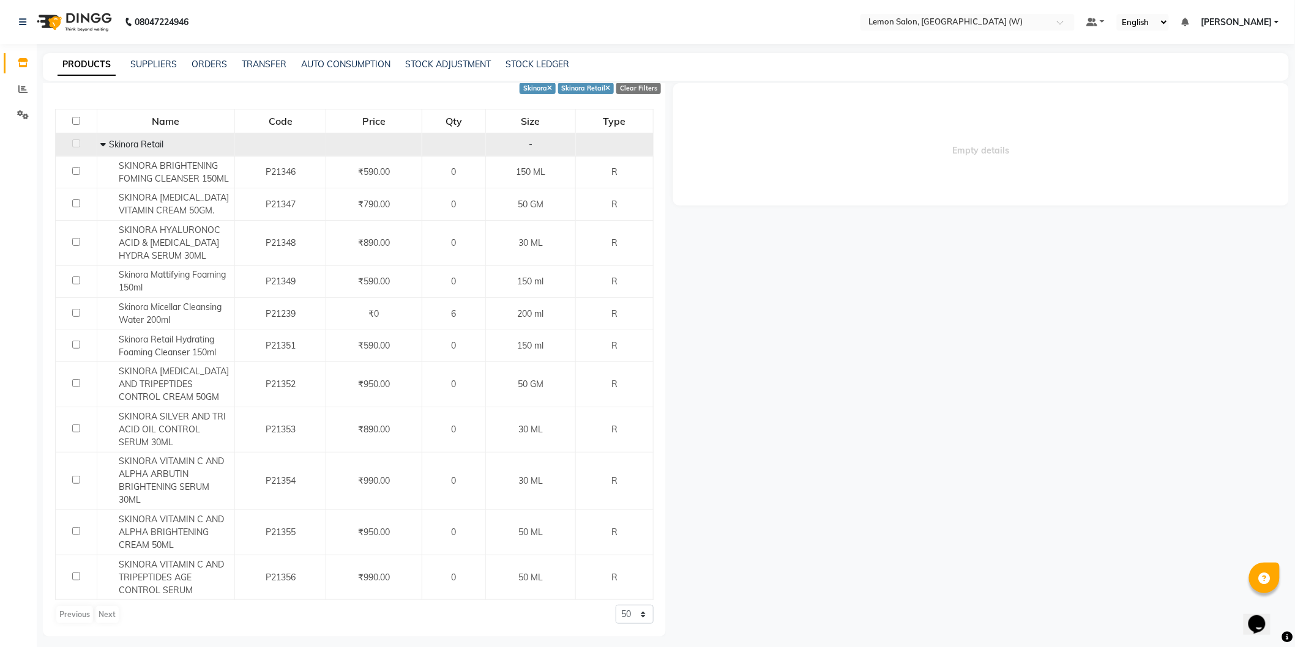
click at [102, 140] on icon at bounding box center [103, 144] width 6 height 9
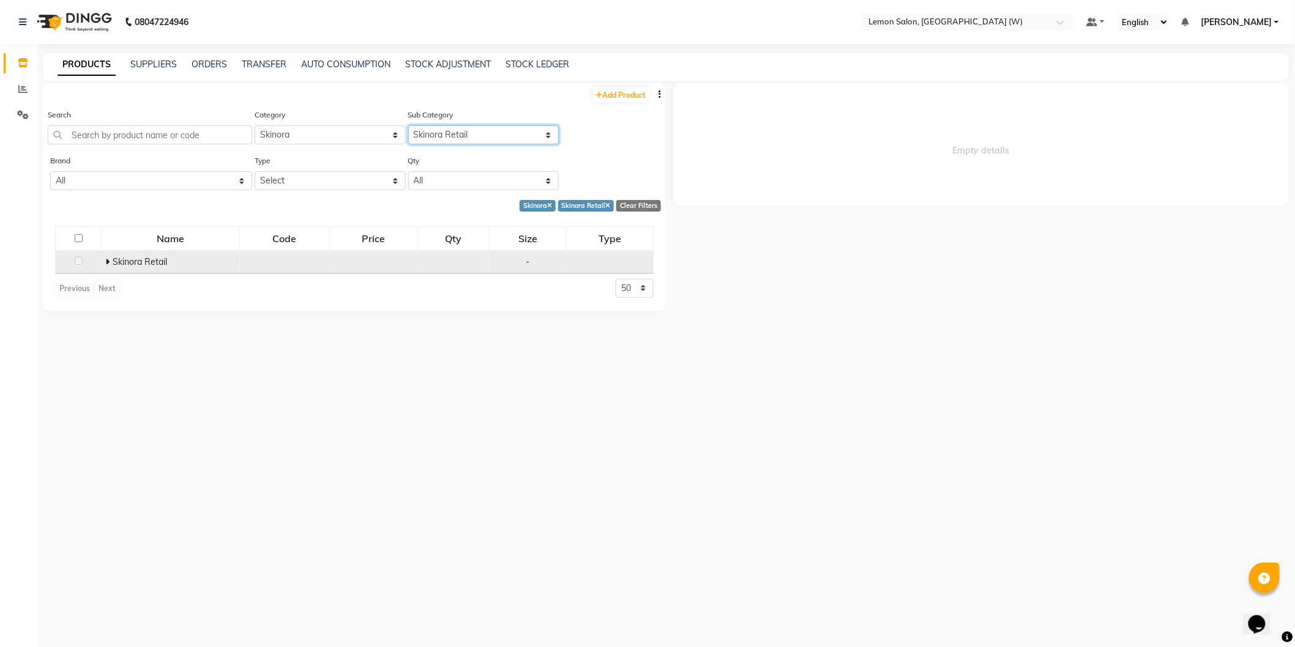
click at [463, 131] on select "Select Skinora Professional Skinora Retail" at bounding box center [483, 134] width 151 height 19
click at [408, 125] on select "Select Skinora Professional Skinora Retail" at bounding box center [483, 134] width 151 height 19
click at [458, 133] on select "Select Skinora Professional Skinora Retail" at bounding box center [483, 134] width 151 height 19
click at [408, 125] on select "Select Skinora Professional Skinora Retail" at bounding box center [483, 134] width 151 height 19
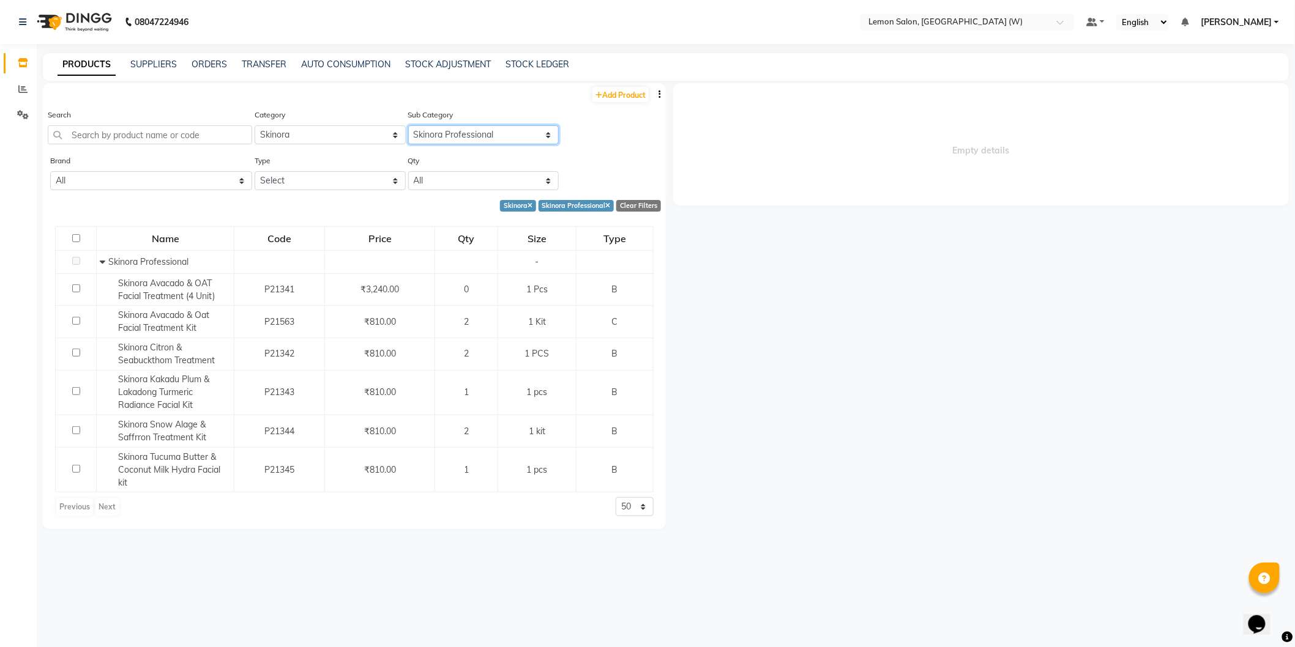
click at [456, 138] on select "Select Skinora Professional Skinora Retail" at bounding box center [483, 134] width 151 height 19
select select "2137034504"
click at [408, 125] on select "Select Skinora Professional Skinora Retail" at bounding box center [483, 134] width 151 height 19
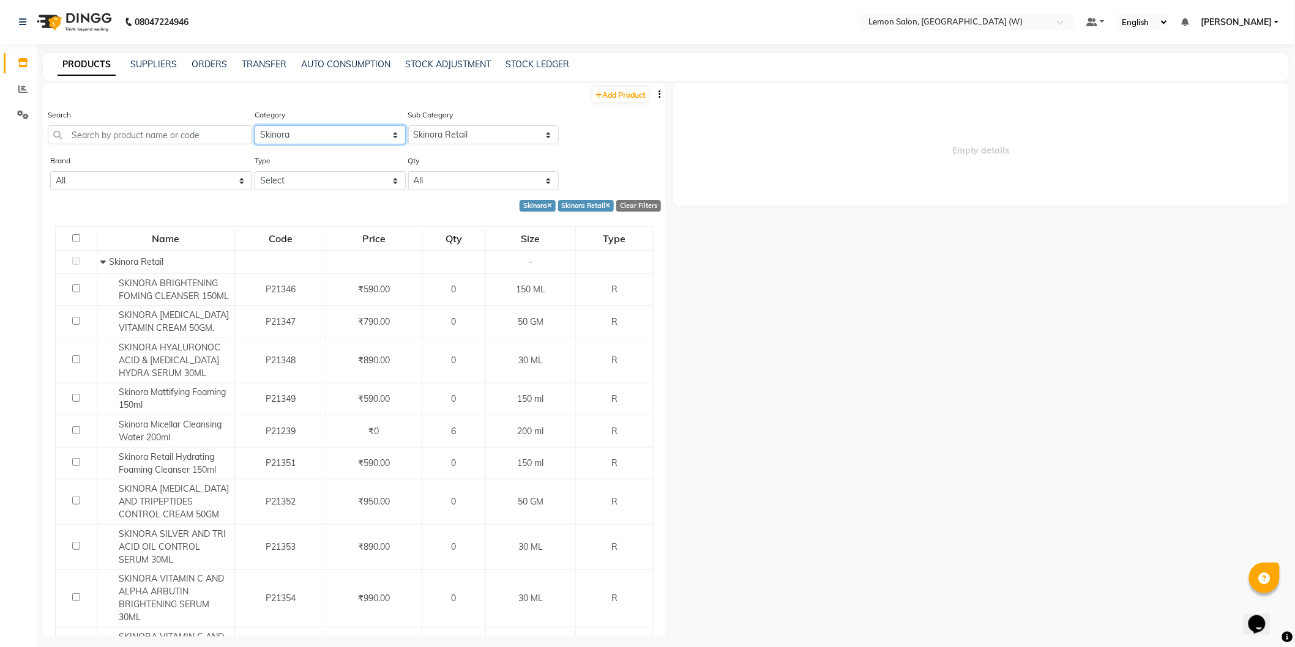
click at [320, 136] on select "Select Hair Skin Makeup Personal Care Appliances Beard Waxing Disposable Thread…" at bounding box center [330, 134] width 151 height 19
select select "213703350"
click at [255, 125] on select "Select Hair Skin Makeup Personal Care Appliances Beard Waxing Disposable Thread…" at bounding box center [330, 134] width 151 height 19
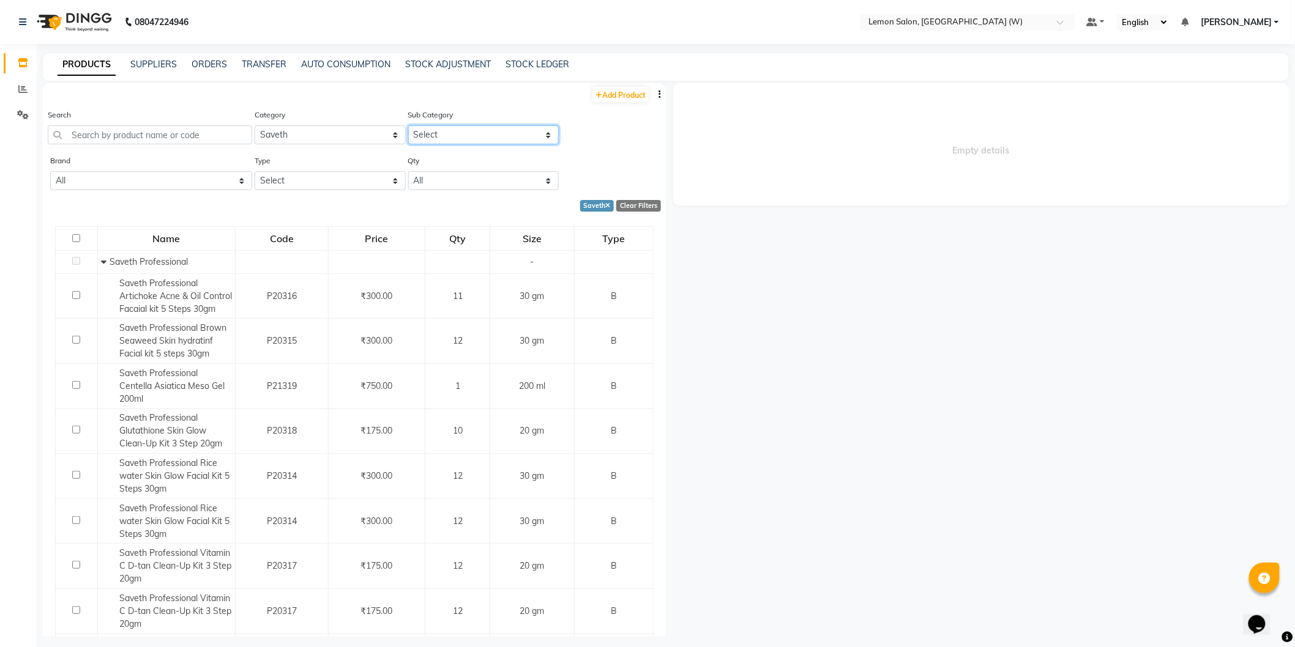
click at [439, 144] on select "Select Saveth Professional Saveth Retail" at bounding box center [483, 134] width 151 height 19
select select "2137033502"
click at [408, 125] on select "Select Saveth Professional Saveth Retail" at bounding box center [483, 134] width 151 height 19
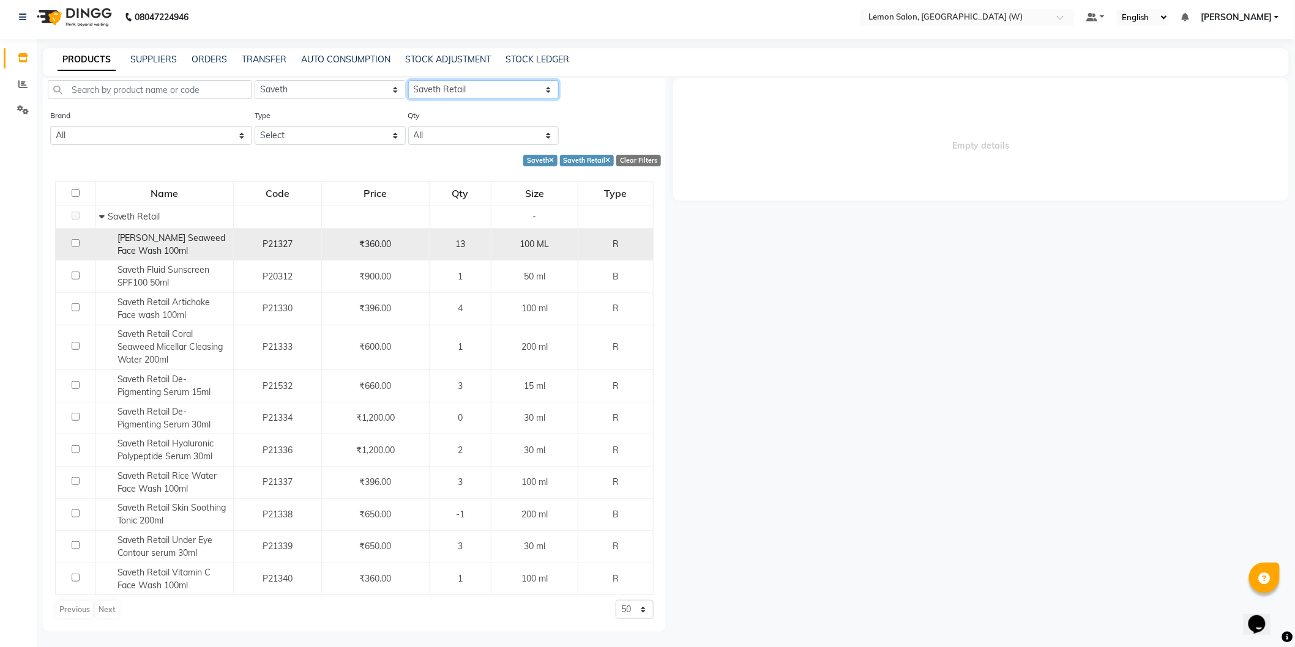
scroll to position [7, 0]
click at [180, 249] on span "Saveth Brown Seaweed Face Wash 100ml" at bounding box center [172, 242] width 108 height 24
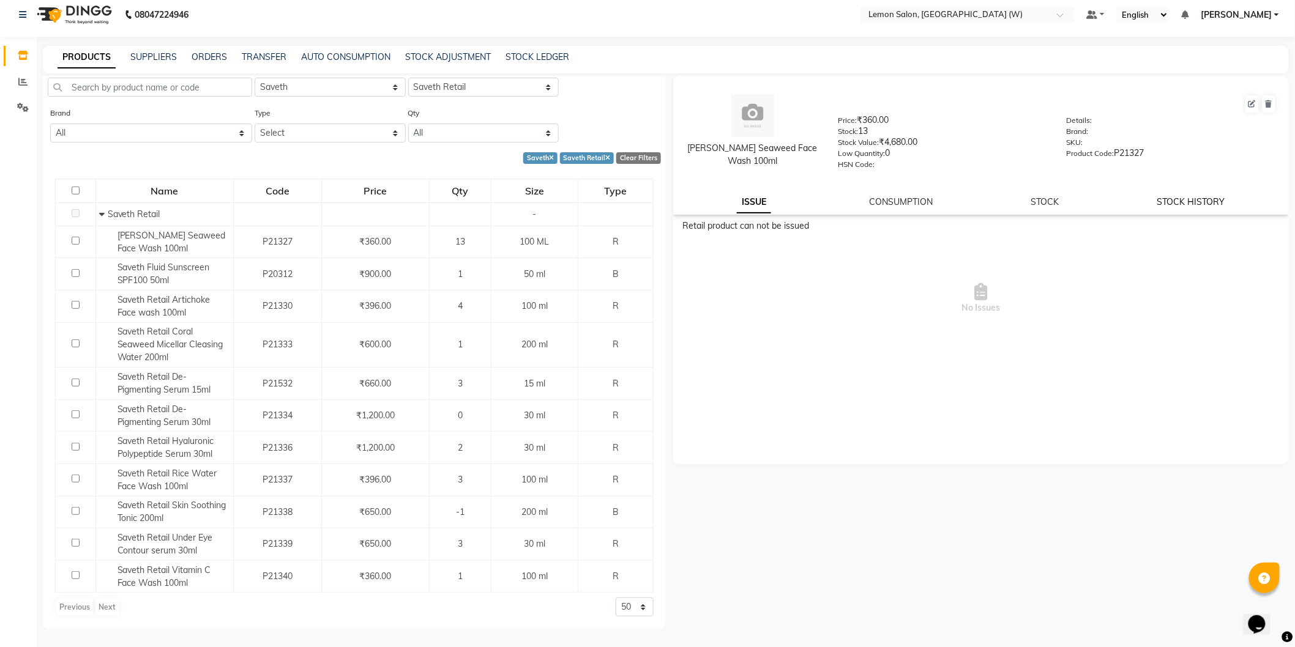
click at [1192, 198] on link "STOCK HISTORY" at bounding box center [1191, 201] width 68 height 11
select select "all"
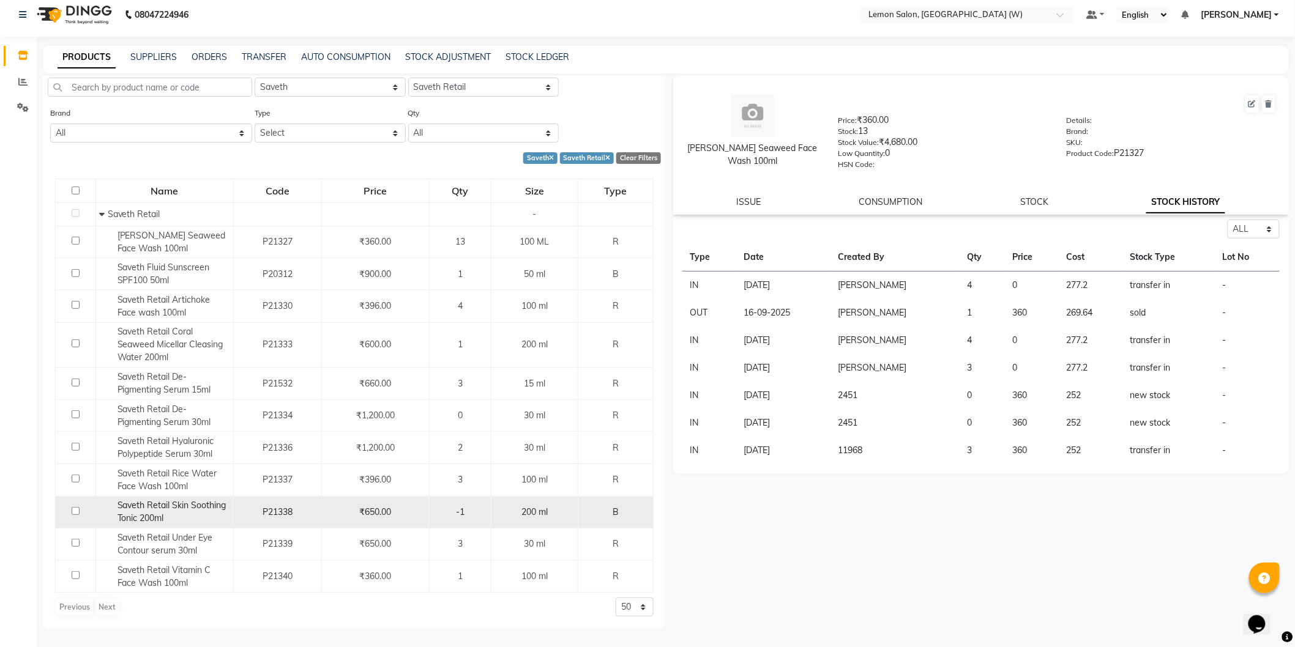
click at [146, 517] on span "Saveth Retail Skin Soothing Tonic 200ml" at bounding box center [172, 512] width 109 height 24
select select "all"
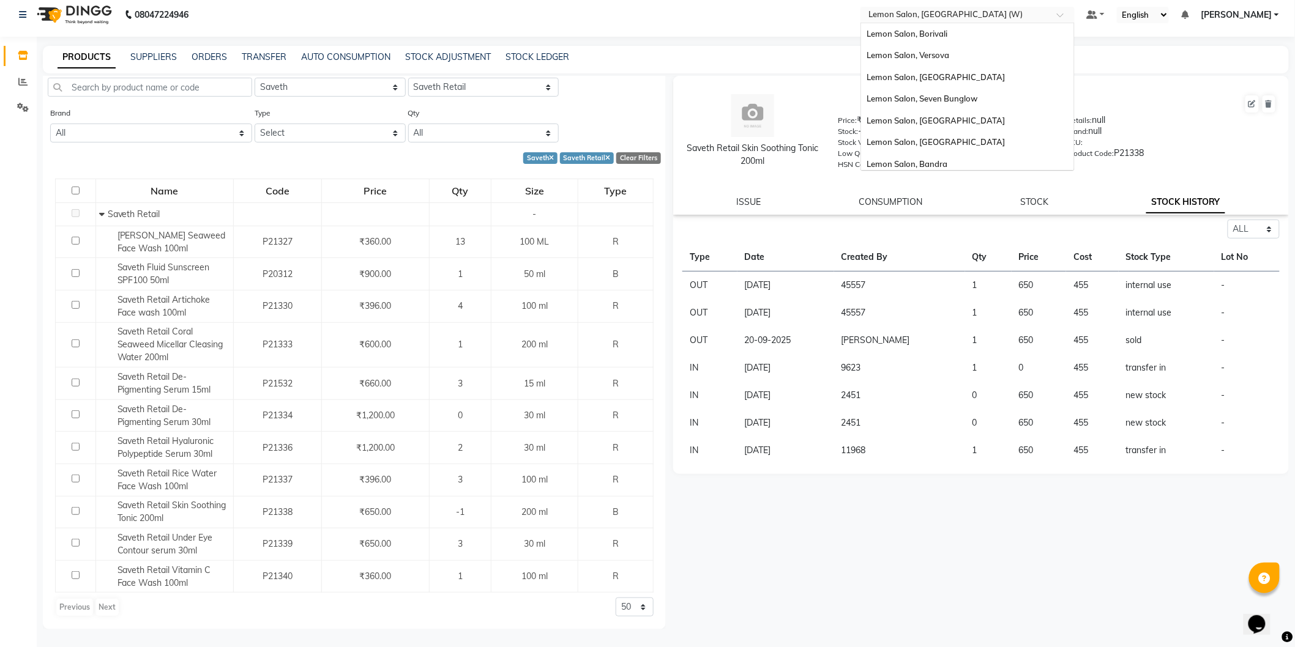
click at [950, 11] on input "text" at bounding box center [955, 16] width 177 height 12
click at [931, 133] on span "Lemon Salon Ho, Ho" at bounding box center [905, 138] width 77 height 10
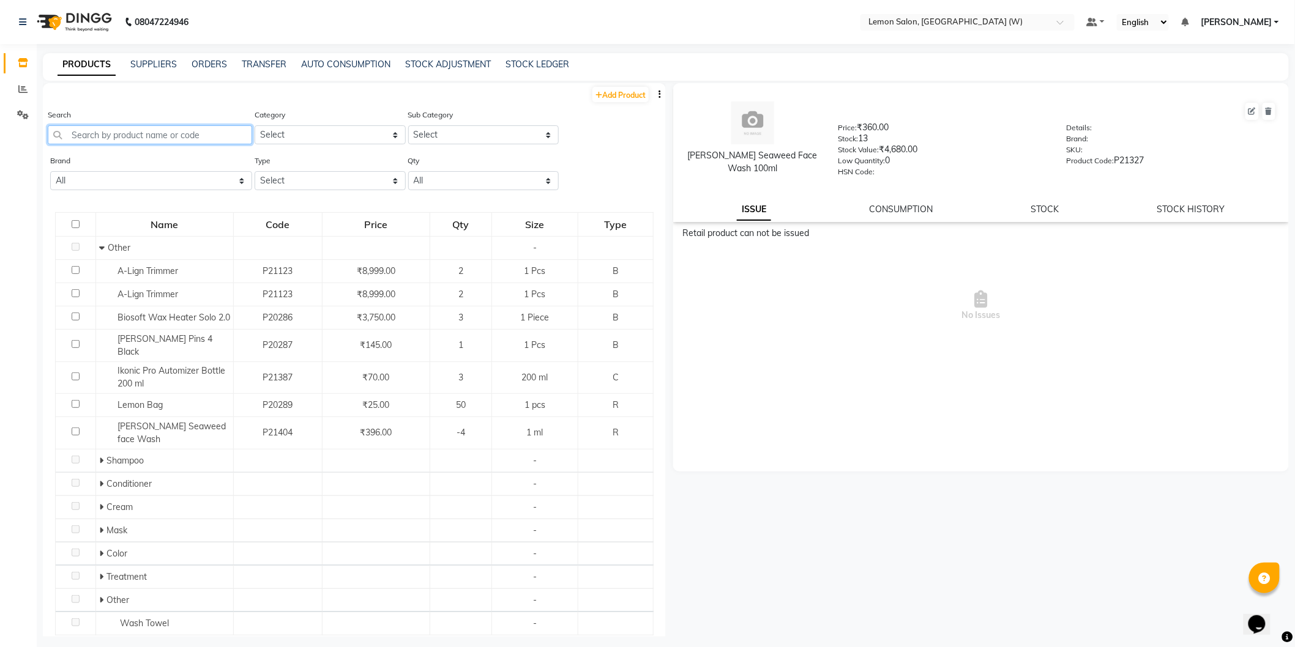
click at [169, 132] on input "text" at bounding box center [150, 134] width 204 height 19
paste input "[PERSON_NAME] Seaweed face Wash"
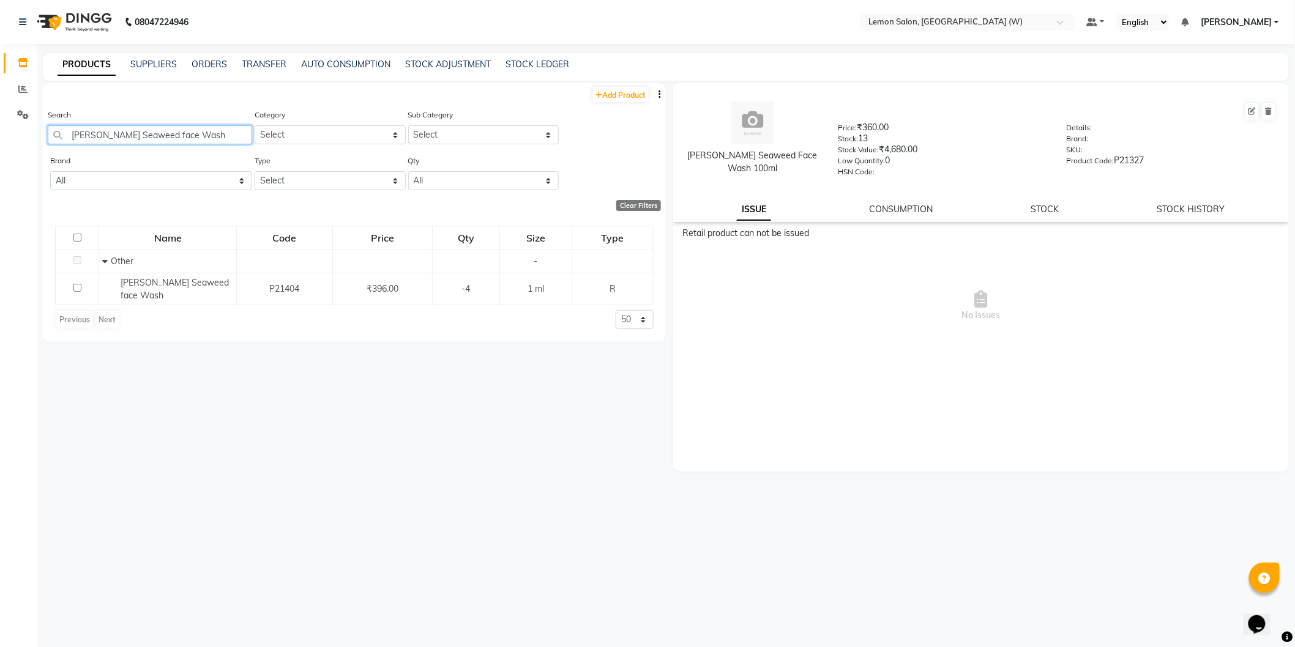
type input "[PERSON_NAME] Seaweed face Wash"
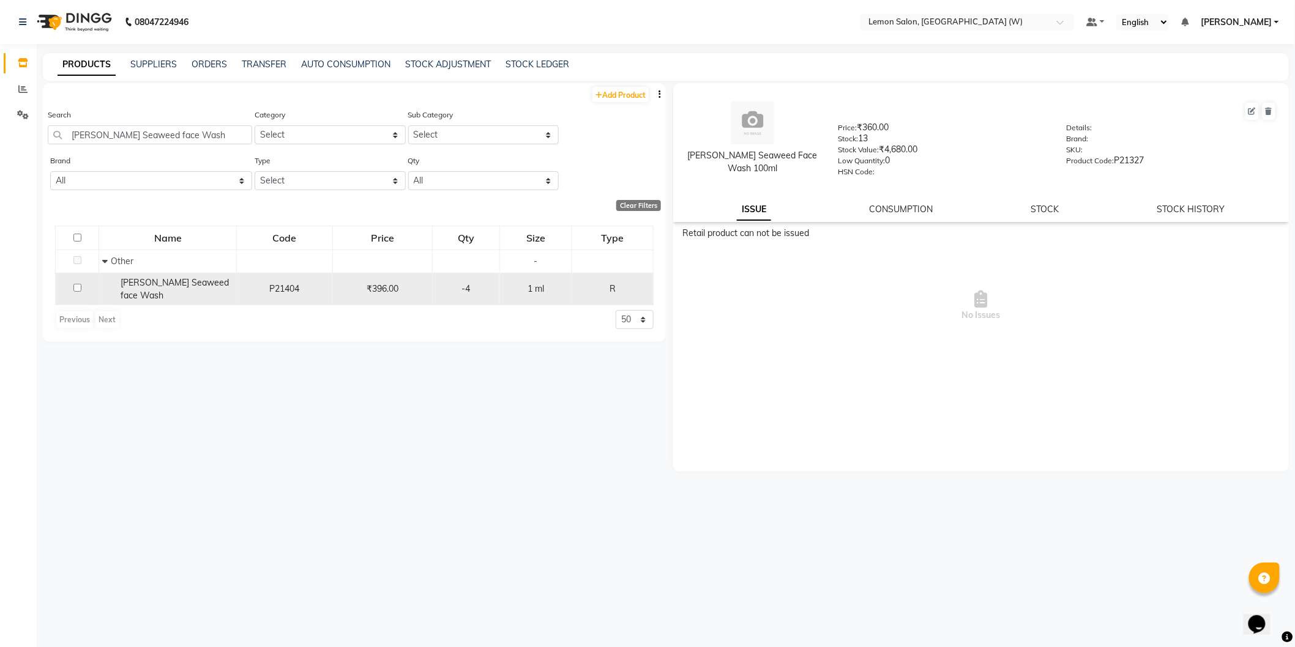
click at [178, 295] on div "[PERSON_NAME] Seaweed face Wash" at bounding box center [167, 290] width 131 height 26
click at [199, 300] on div "[PERSON_NAME] Seaweed face Wash" at bounding box center [167, 290] width 131 height 26
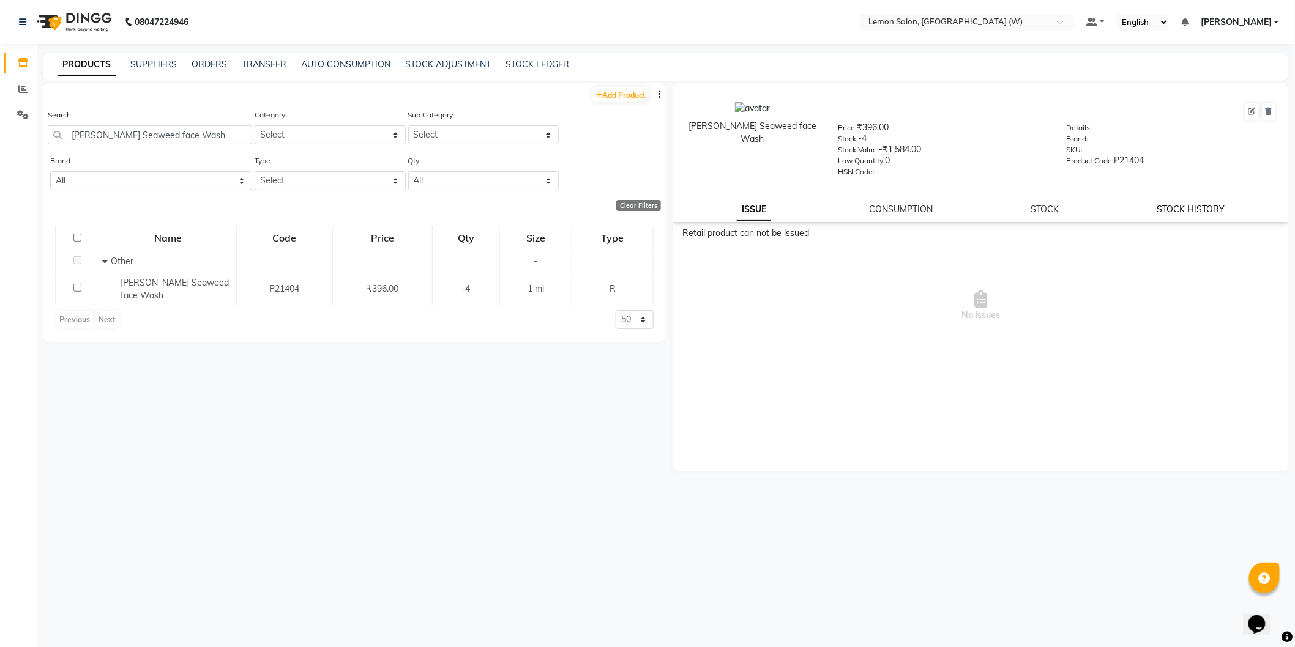
click at [1193, 213] on link "STOCK HISTORY" at bounding box center [1191, 209] width 68 height 11
select select "all"
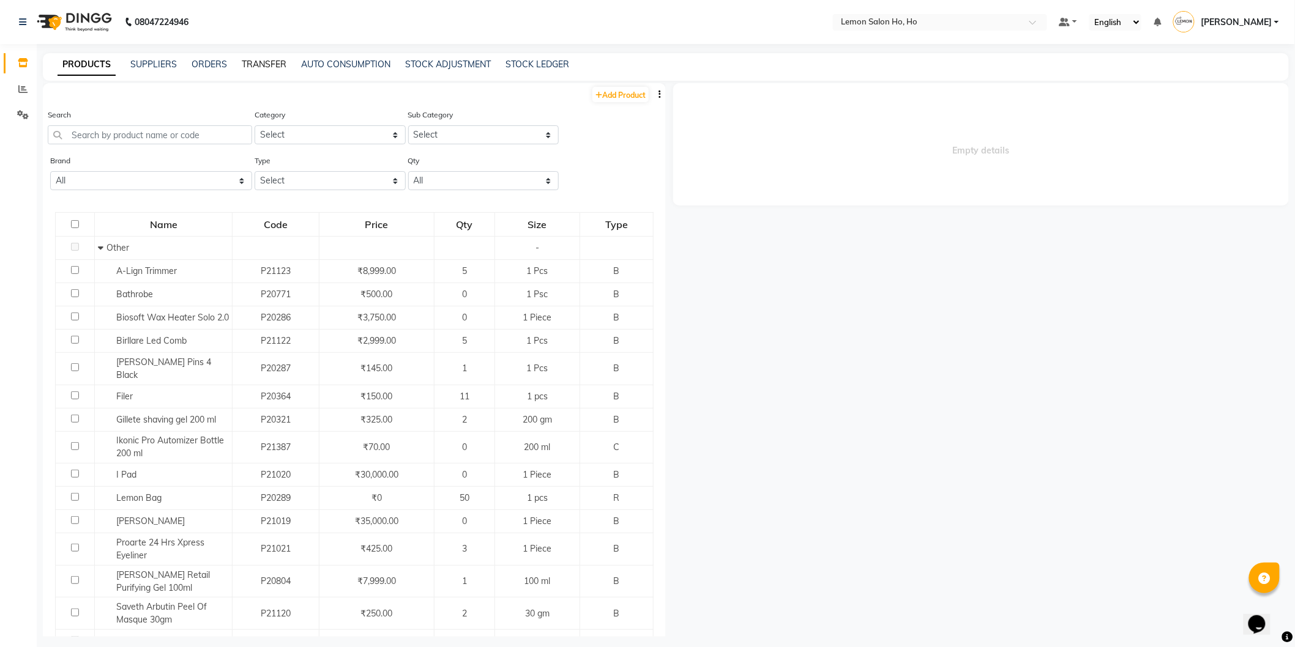
click at [266, 63] on link "TRANSFER" at bounding box center [264, 64] width 45 height 11
select select "sender"
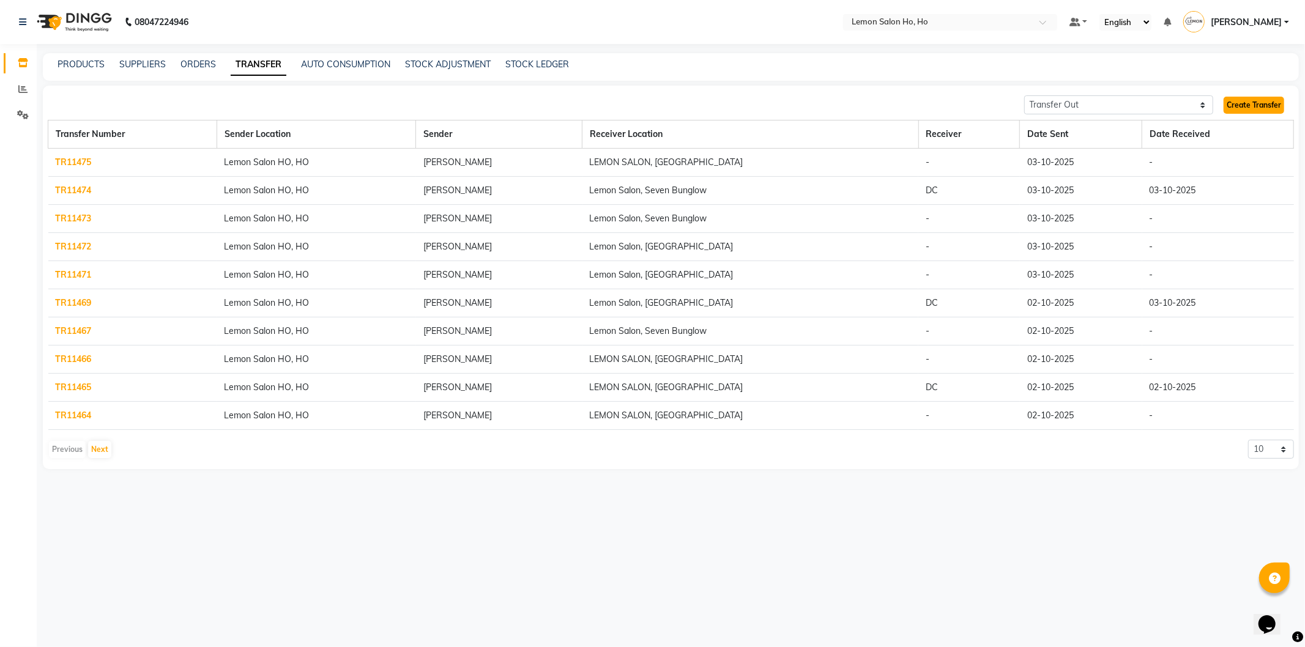
click at [1236, 106] on link "Create Transfer" at bounding box center [1254, 105] width 61 height 17
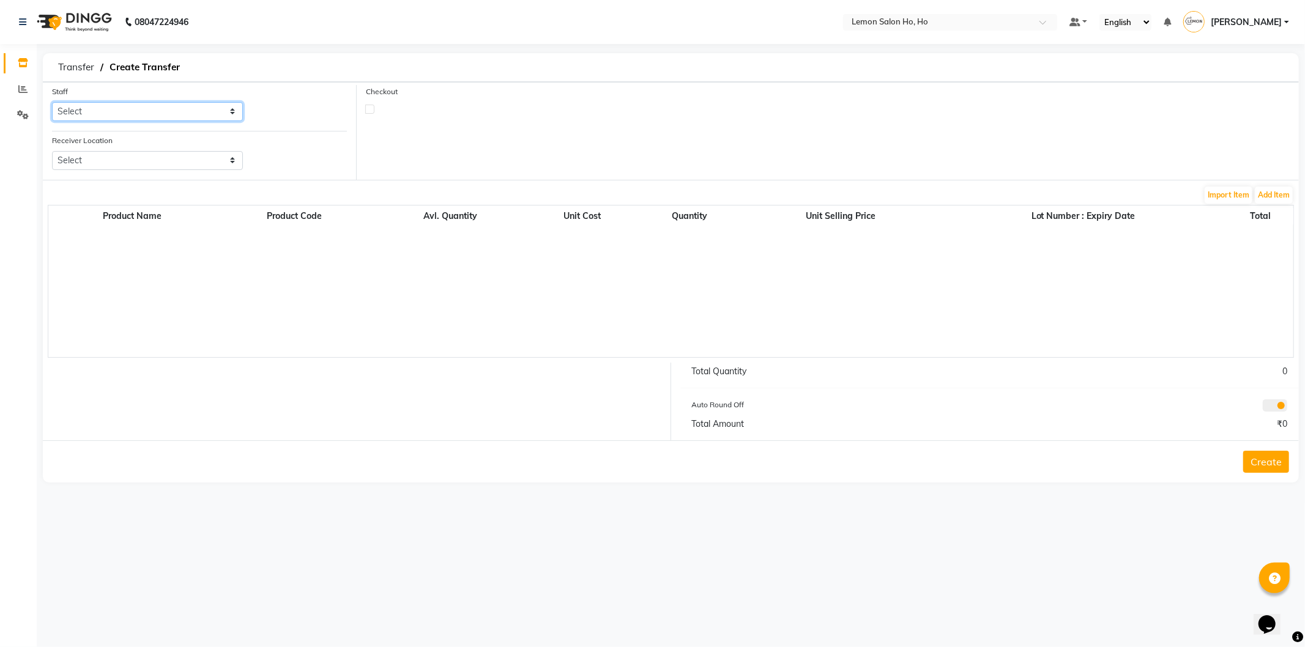
click at [163, 118] on select "Select [PERSON_NAME] [PERSON_NAME] DC DINGG Support [PERSON_NAME] [PERSON_NAME]…" at bounding box center [147, 111] width 191 height 19
select select "34406"
click at [52, 102] on select "Select [PERSON_NAME] [PERSON_NAME] DC DINGG Support [PERSON_NAME] [PERSON_NAME]…" at bounding box center [147, 111] width 191 height 19
click at [155, 165] on select "Select Lemon Salon, Lokhandwala [GEOGRAPHIC_DATA], [GEOGRAPHIC_DATA], Seven Bun…" at bounding box center [147, 160] width 191 height 19
select select "957"
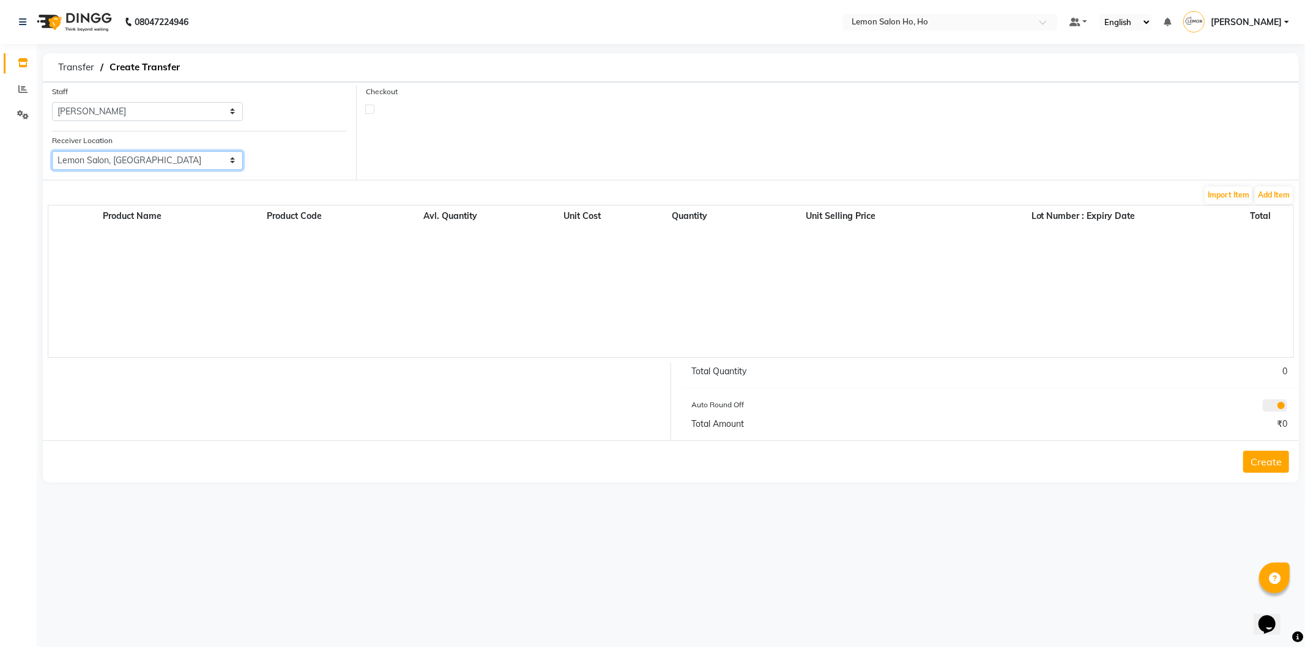
click at [52, 151] on select "Select Lemon Salon, Lokhandwala [GEOGRAPHIC_DATA], [GEOGRAPHIC_DATA], Seven Bun…" at bounding box center [147, 160] width 191 height 19
click at [364, 111] on div "Checkout" at bounding box center [435, 99] width 157 height 28
click at [365, 111] on label at bounding box center [369, 109] width 9 height 9
click at [366, 111] on input "checkbox" at bounding box center [370, 109] width 8 height 8
checkbox input "true"
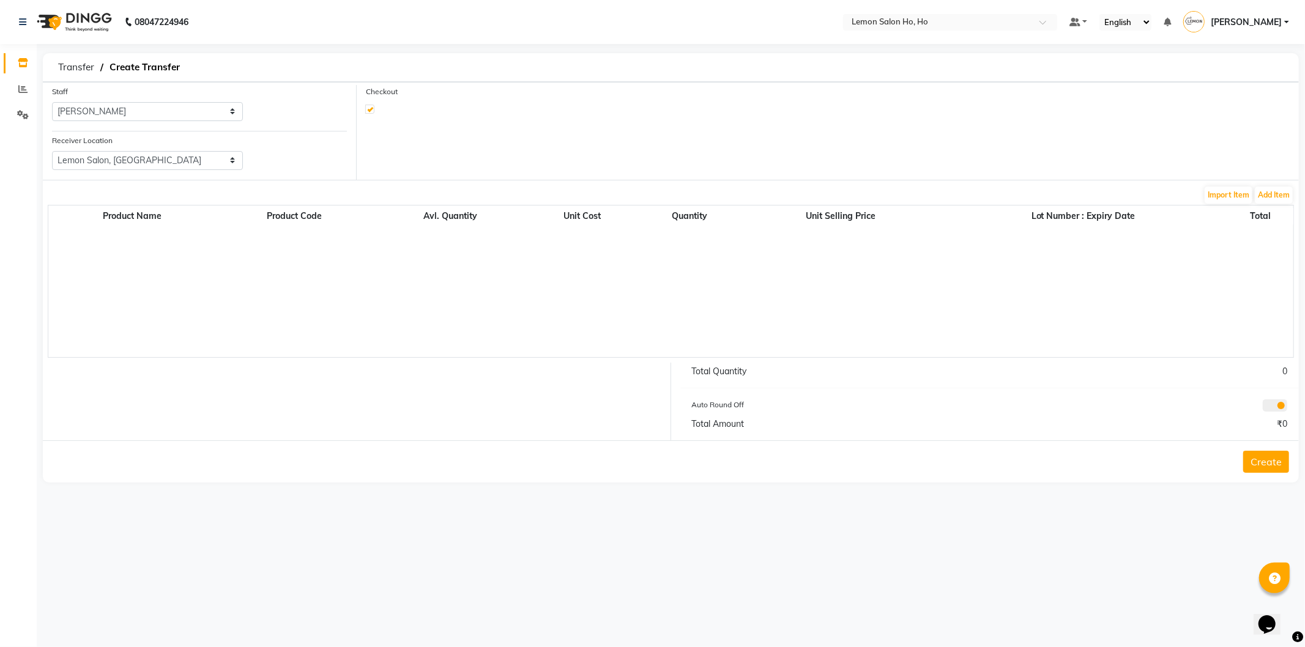
select select "true"
select select "2069"
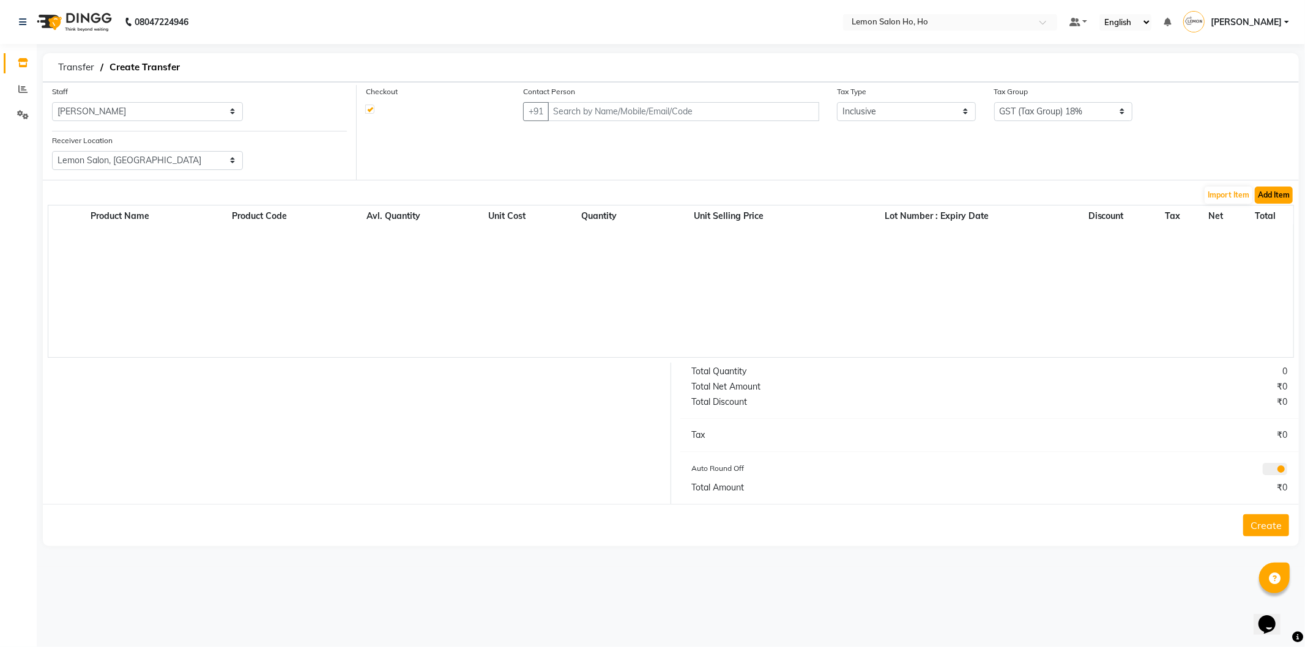
click at [1263, 197] on button "Add Item" at bounding box center [1274, 195] width 38 height 17
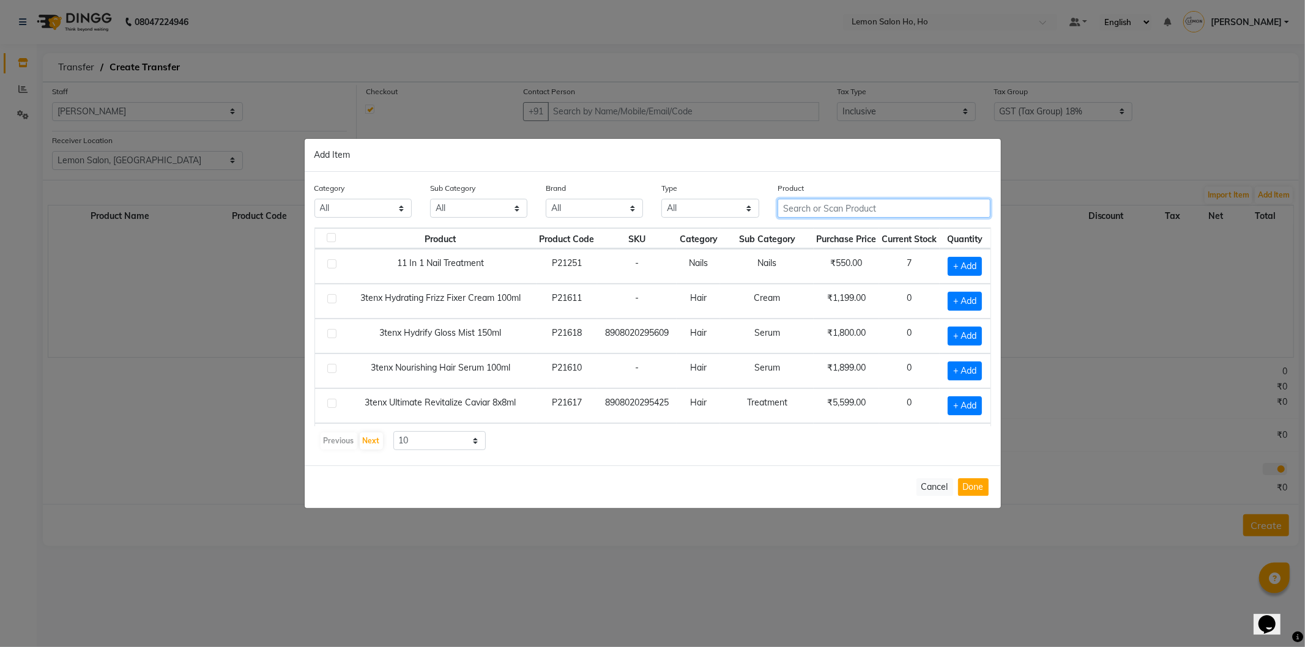
click at [858, 207] on input "text" at bounding box center [885, 208] width 214 height 19
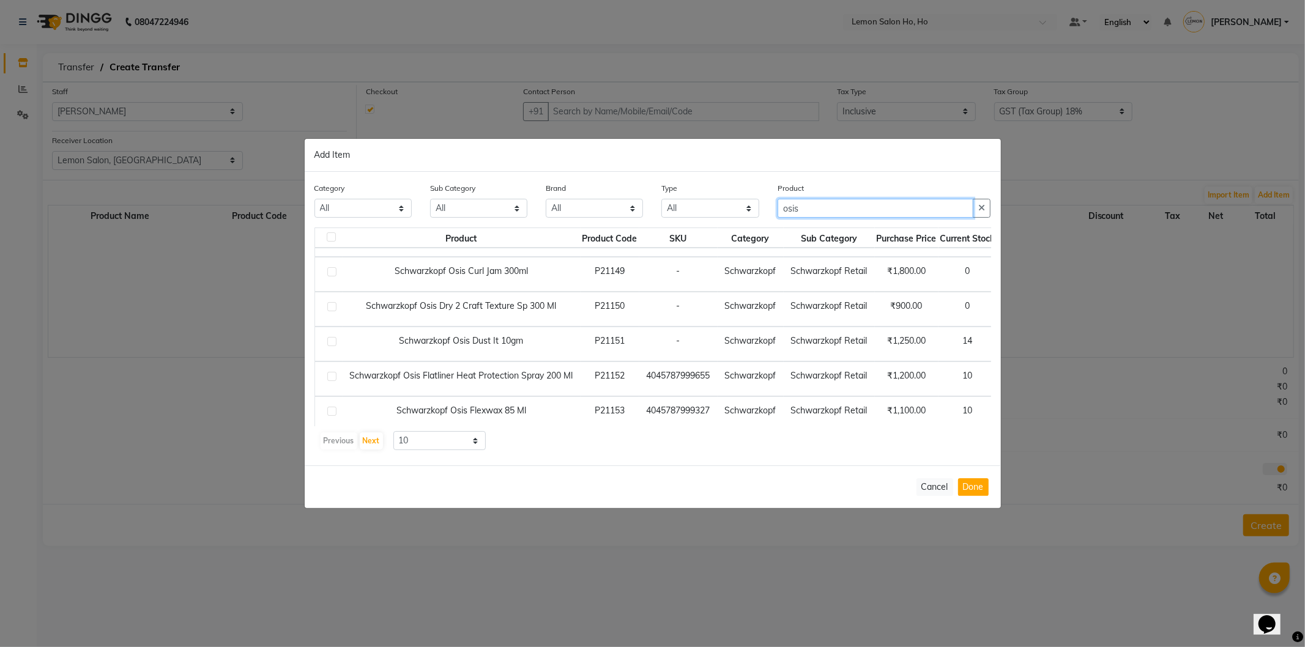
scroll to position [90, 0]
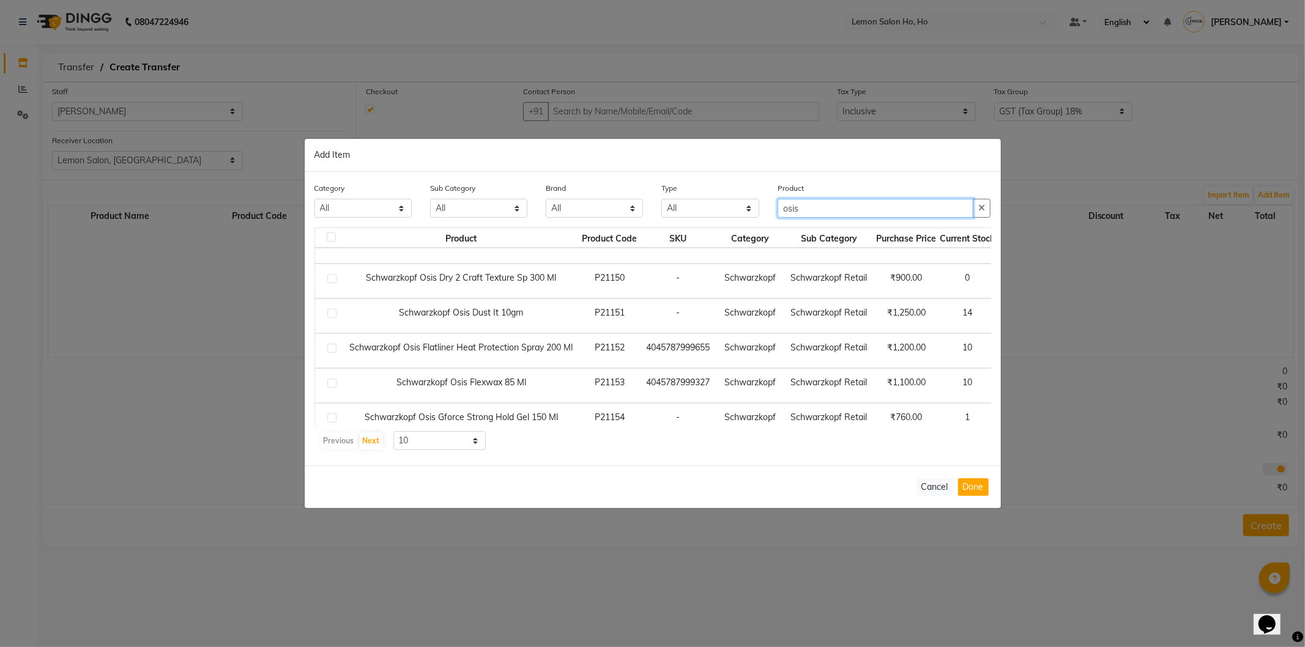
type input "osis"
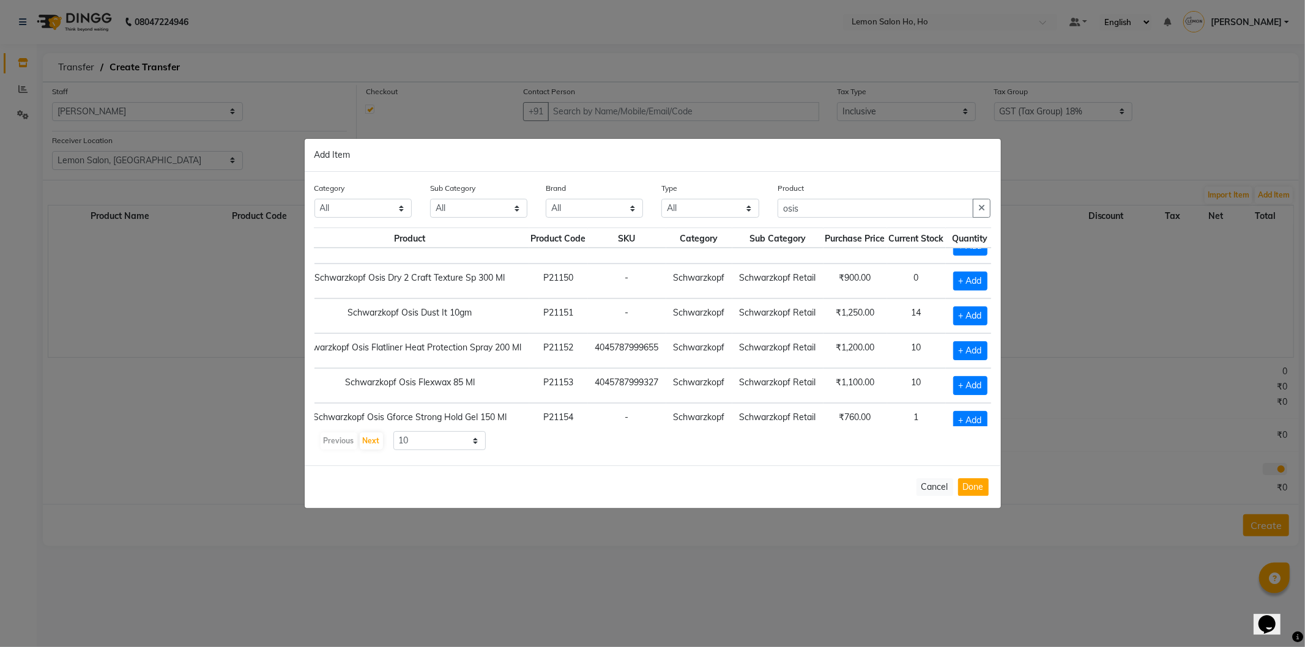
scroll to position [90, 72]
click at [953, 386] on span "+ Add" at bounding box center [966, 385] width 34 height 19
checkbox input "true"
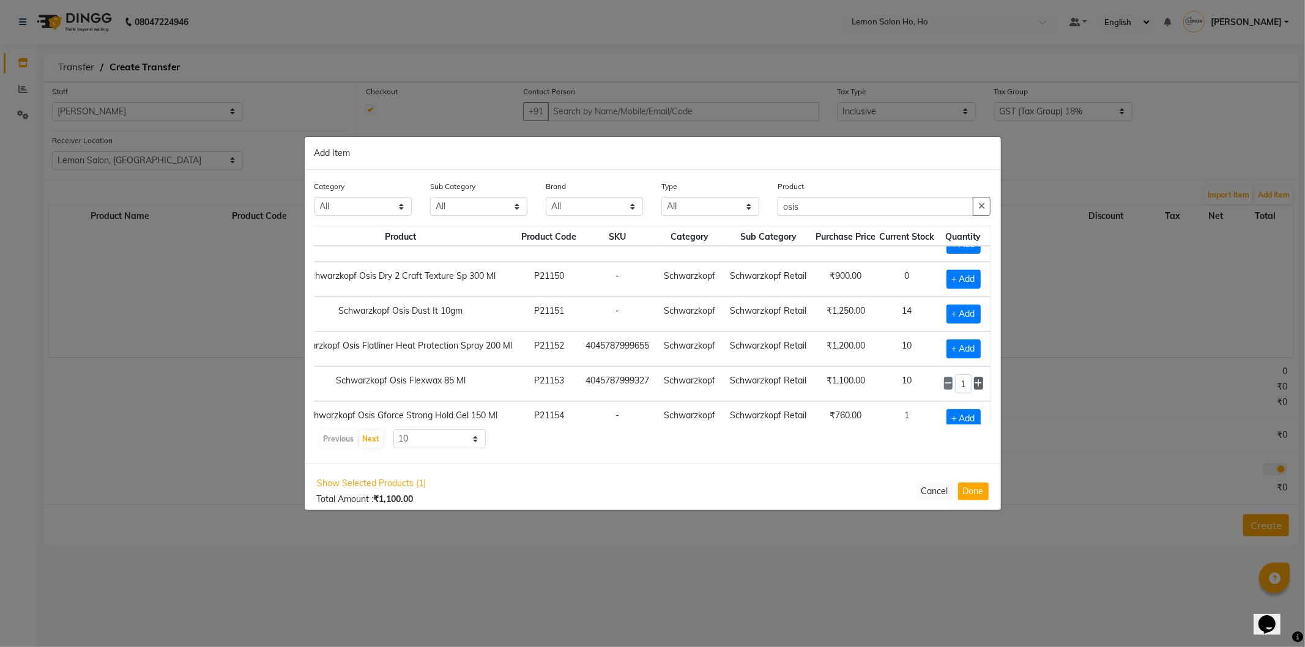
click at [977, 384] on span at bounding box center [978, 383] width 9 height 13
type input "3"
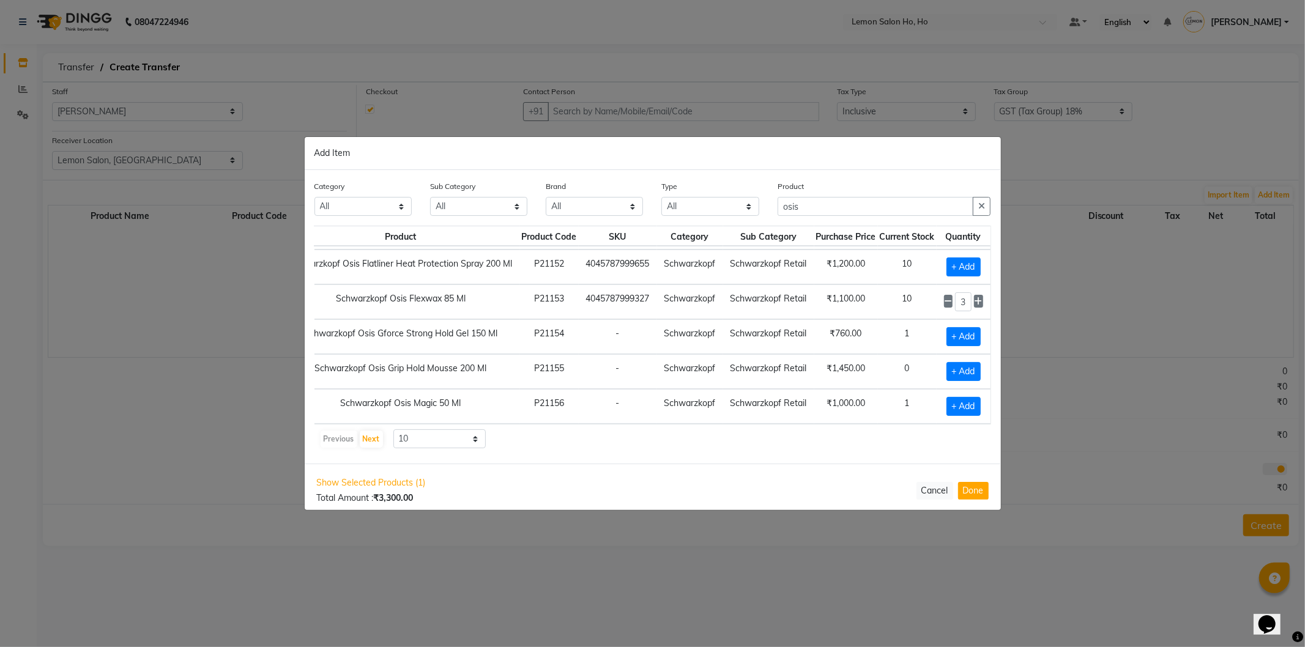
scroll to position [184, 72]
click at [472, 444] on select "10 50 100" at bounding box center [440, 439] width 93 height 19
click at [394, 430] on select "10 50 100" at bounding box center [440, 439] width 93 height 19
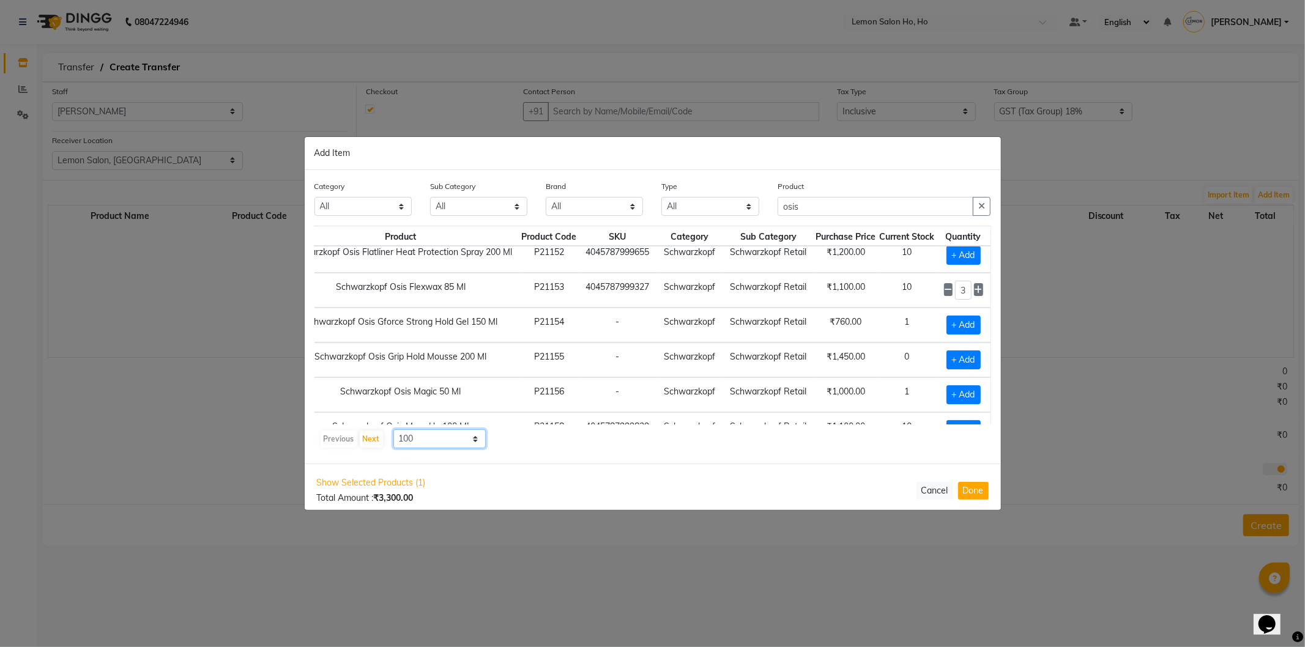
click at [428, 444] on select "10 50 100" at bounding box center [440, 439] width 93 height 19
select select "50"
click at [394, 430] on select "10 50 100" at bounding box center [440, 439] width 93 height 19
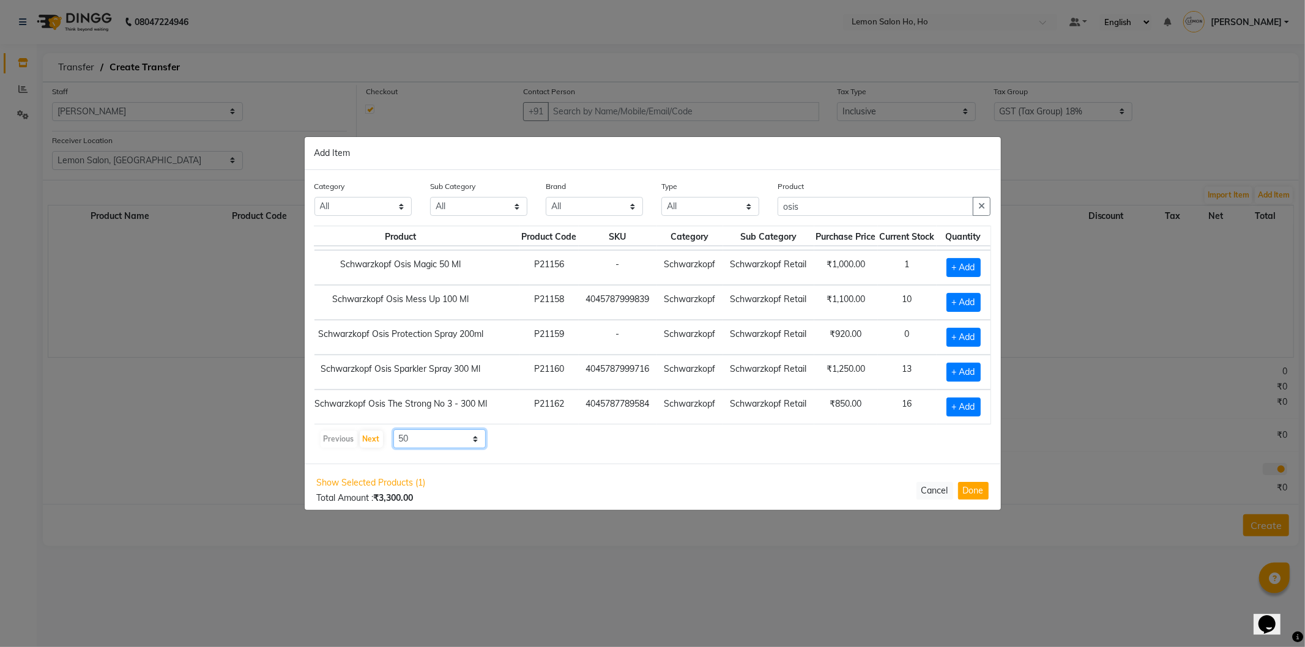
scroll to position [269, 72]
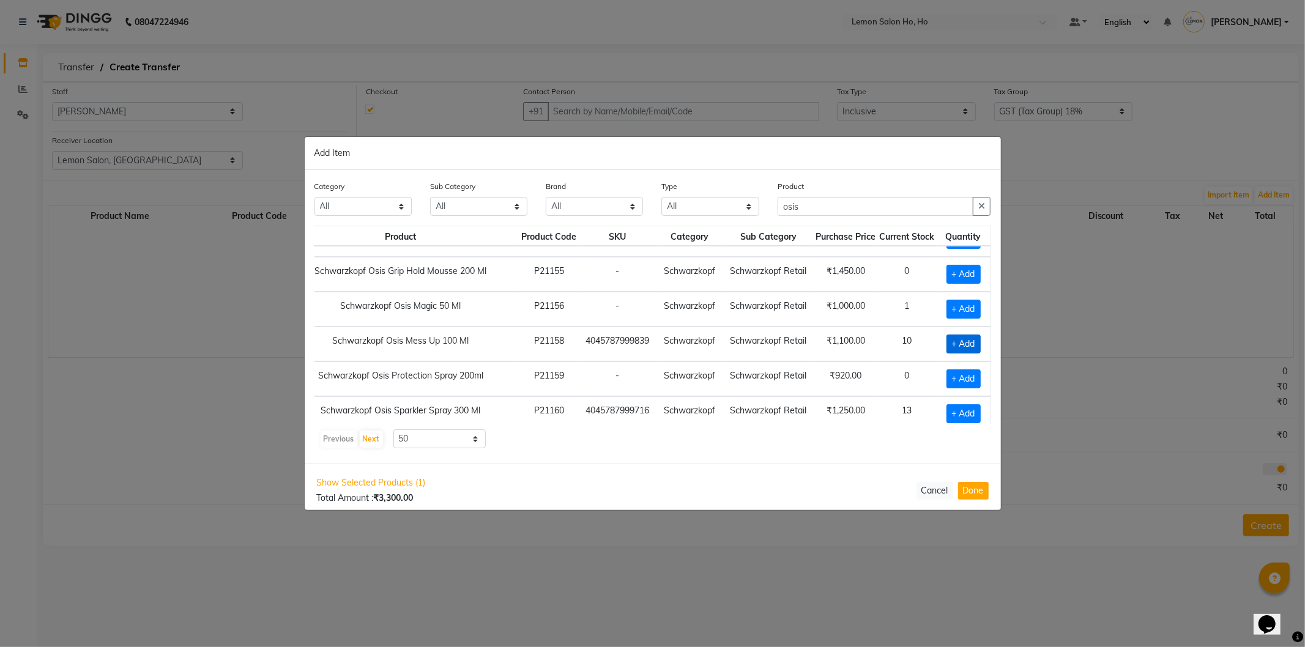
click at [958, 348] on span "+ Add" at bounding box center [964, 344] width 34 height 19
checkbox input "true"
click at [975, 344] on icon at bounding box center [979, 344] width 8 height 9
type input "3"
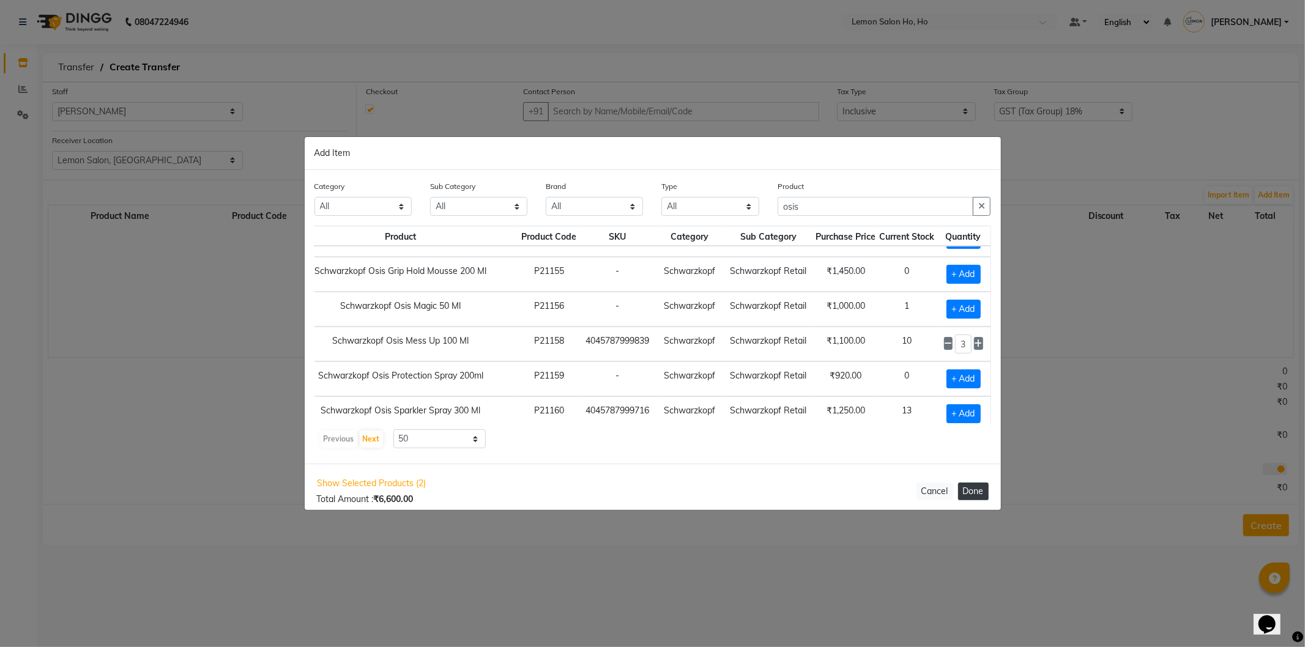
click at [977, 490] on button "Done" at bounding box center [973, 492] width 31 height 18
select select "2069"
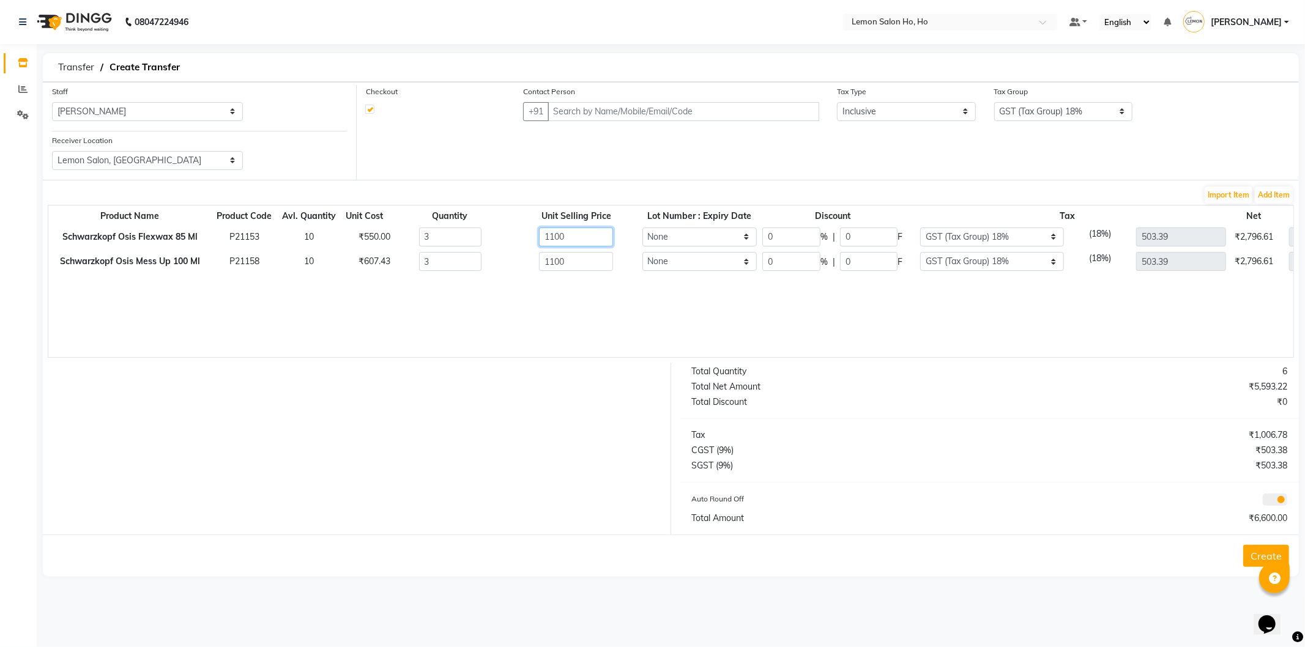
click at [584, 230] on input "1100" at bounding box center [576, 237] width 74 height 19
type input "41"
type input "451"
type input "297"
type input "1947"
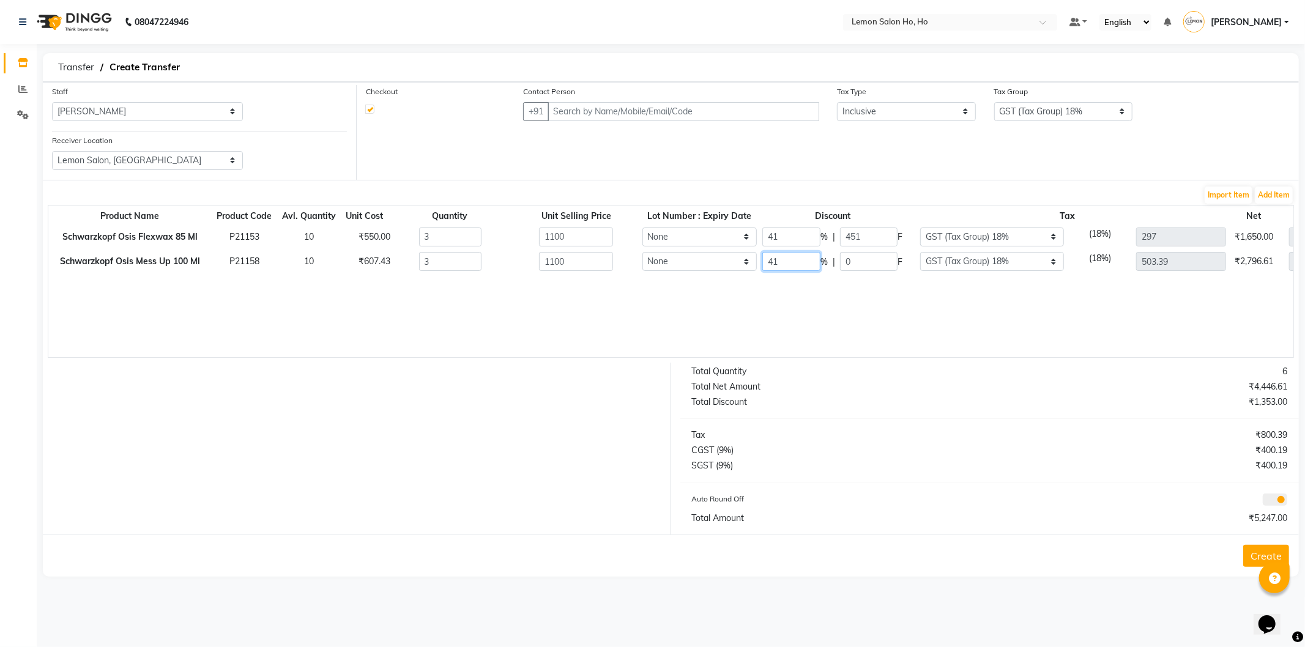
type input "41"
type input "451"
type input "297"
type input "1947"
click at [606, 112] on input "text" at bounding box center [684, 111] width 272 height 19
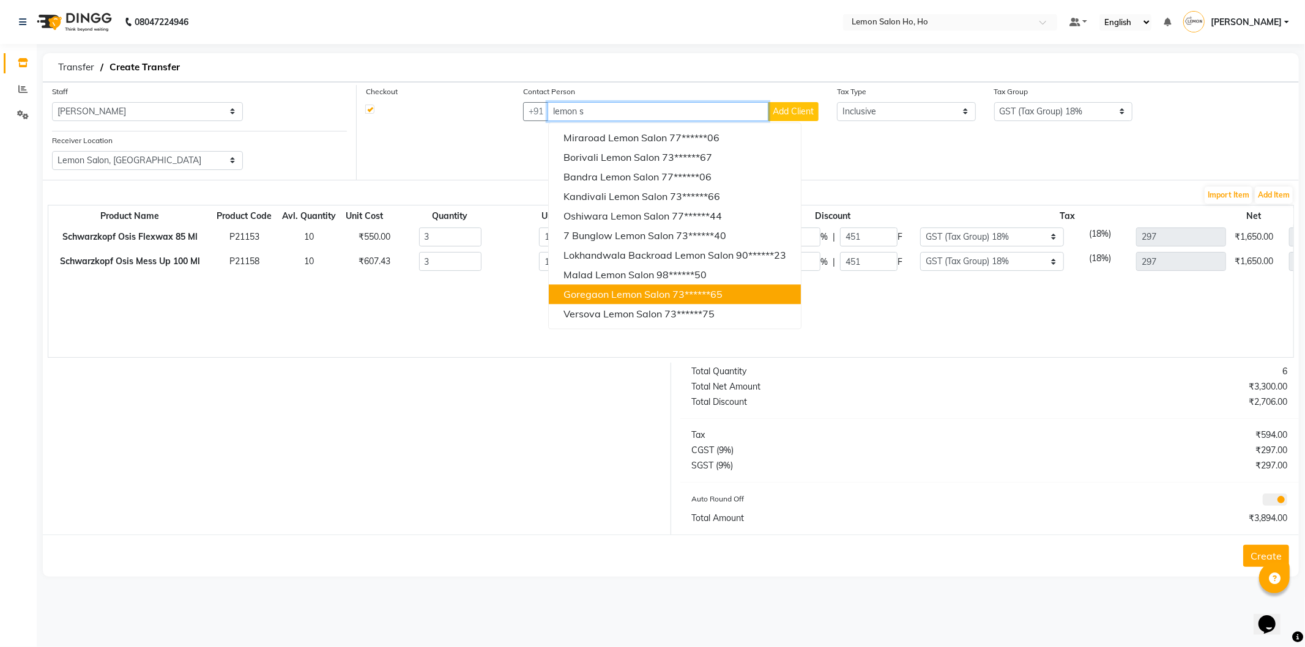
click at [598, 291] on span "Goregaon Lemon Salon" at bounding box center [617, 294] width 106 height 12
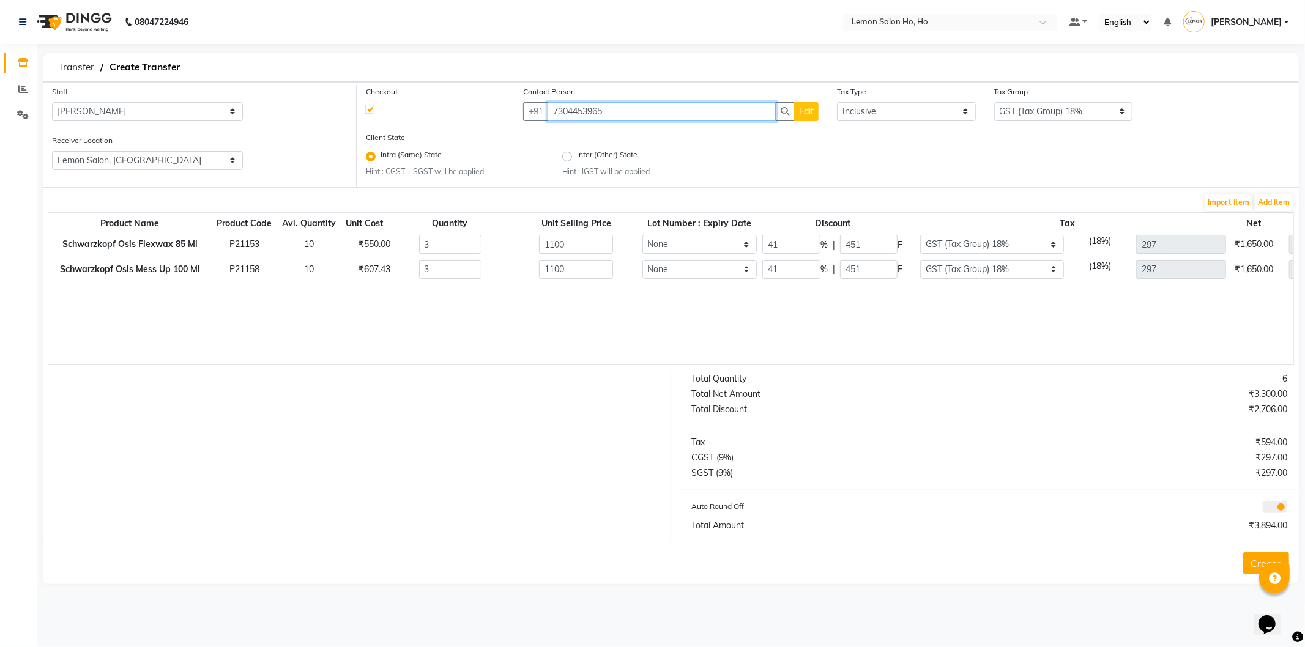
type input "7304453965"
click at [1249, 571] on button "Create" at bounding box center [1267, 564] width 46 height 22
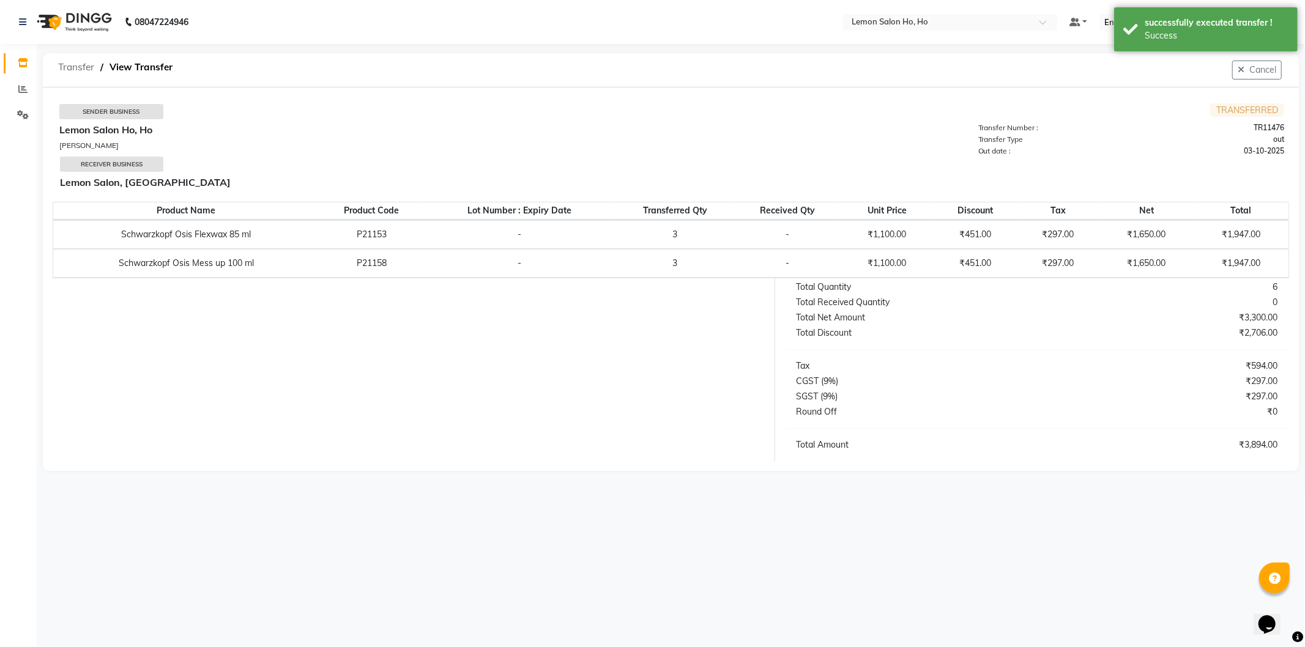
click at [78, 70] on span "Transfer" at bounding box center [76, 67] width 48 height 22
select select "sender"
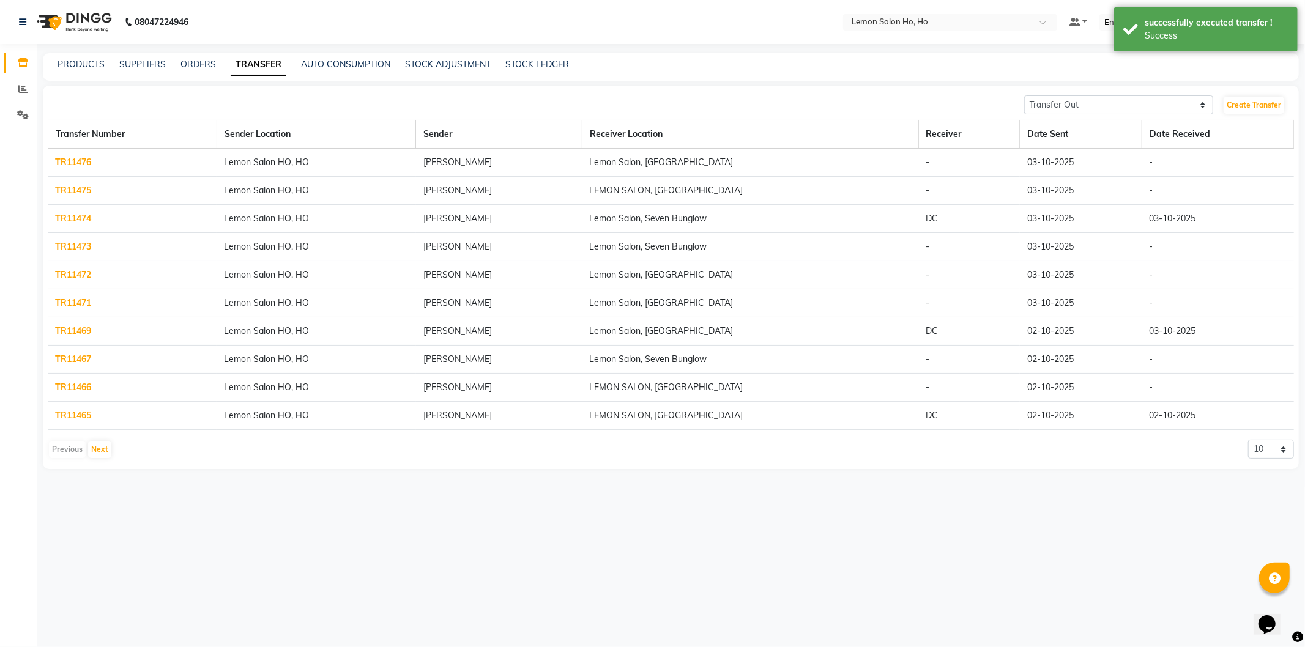
click at [90, 160] on link "TR11476" at bounding box center [74, 162] width 36 height 11
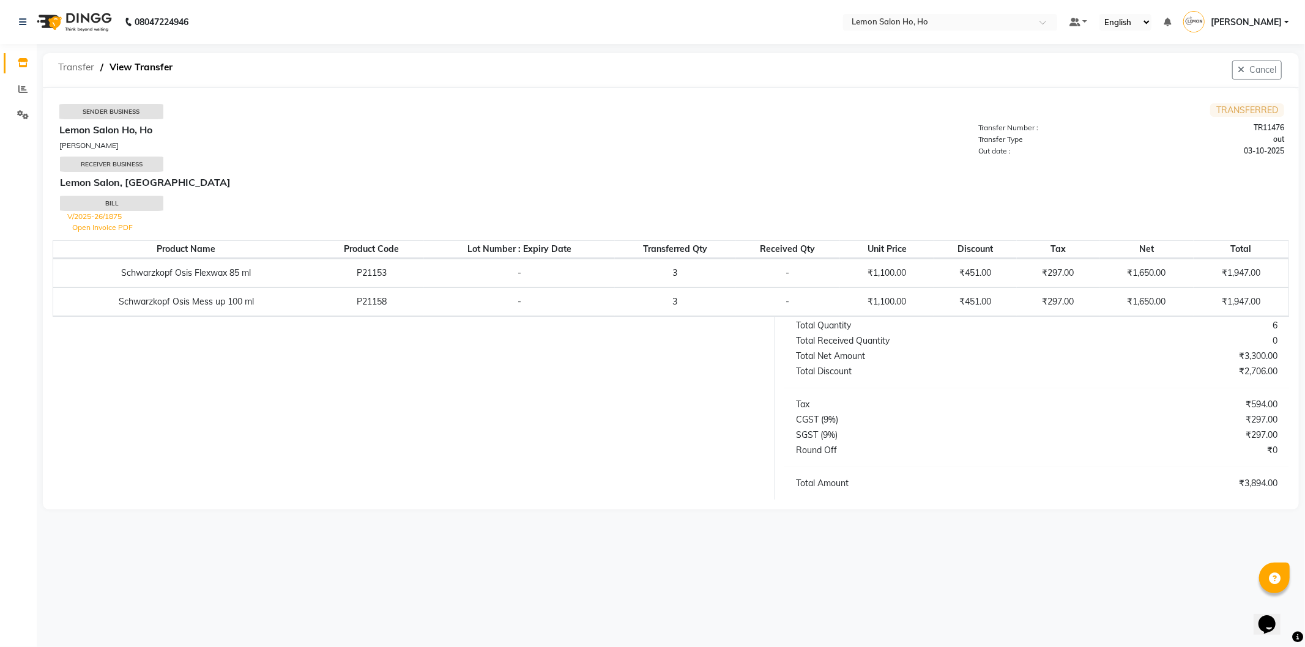
click at [84, 62] on span "Transfer" at bounding box center [76, 67] width 48 height 22
select select "sender"
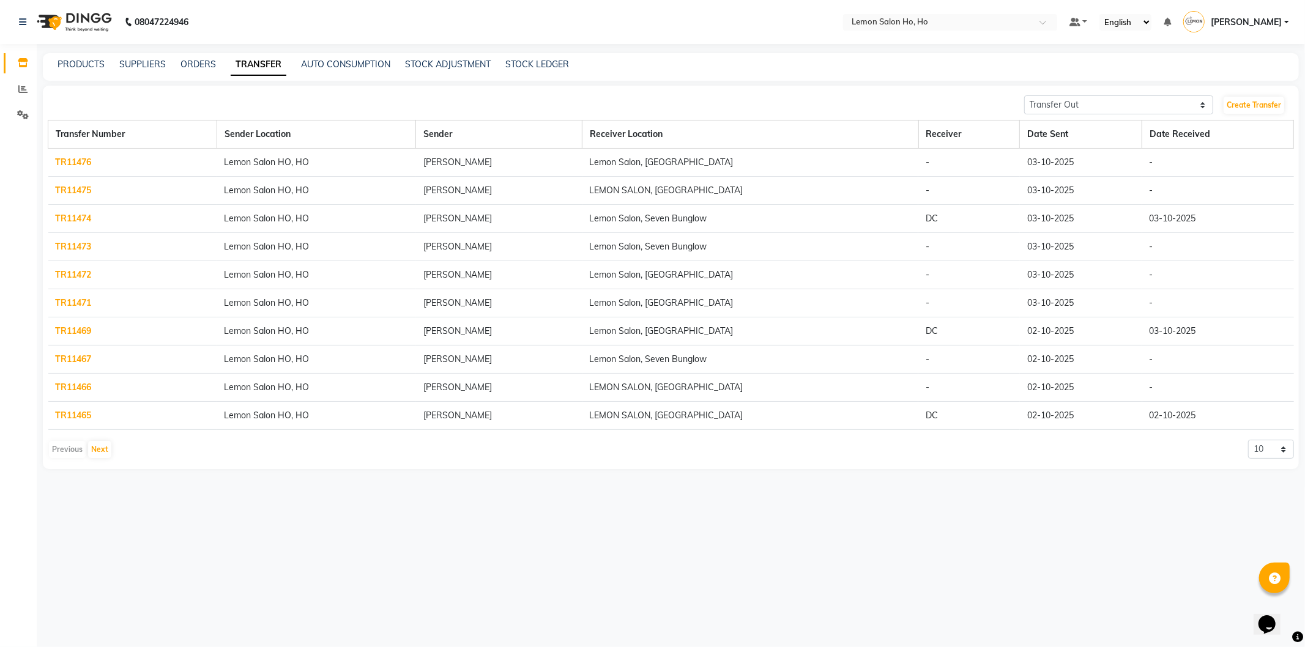
click at [72, 165] on link "TR11476" at bounding box center [74, 162] width 36 height 11
